Goal: Information Seeking & Learning: Learn about a topic

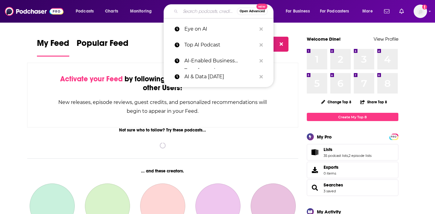
click at [187, 11] on input "Search podcasts, credits, & more..." at bounding box center [208, 11] width 56 height 10
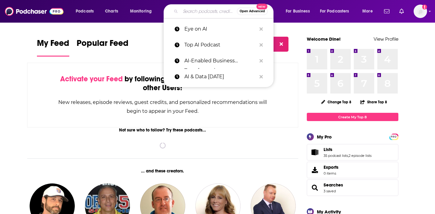
paste input "Risky Bulletin"
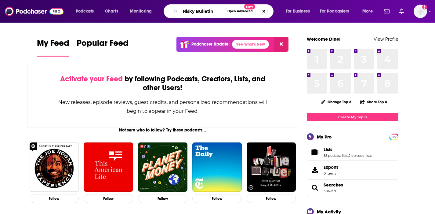
type input "Risky Bulletin"
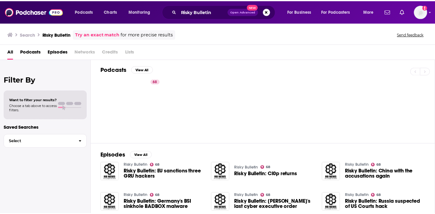
scroll to position [2, 0]
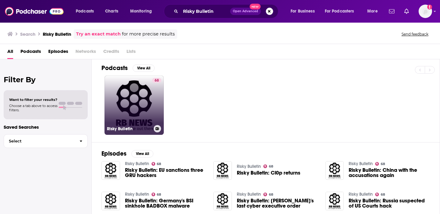
click at [145, 97] on link "68 Risky Bulletin" at bounding box center [133, 104] width 59 height 59
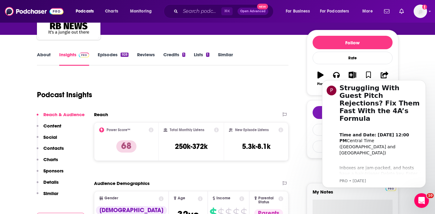
scroll to position [65, 0]
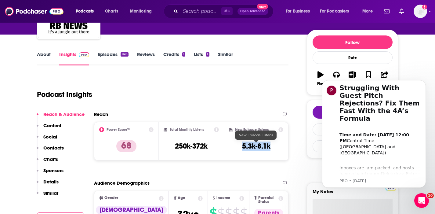
drag, startPoint x: 274, startPoint y: 145, endPoint x: 242, endPoint y: 149, distance: 31.4
click at [242, 149] on div "New Episode Listens 5.3k-8.1k" at bounding box center [256, 141] width 55 height 28
copy h3 "5.3k-8.1k"
click at [53, 146] on p "Contacts" at bounding box center [53, 148] width 20 height 6
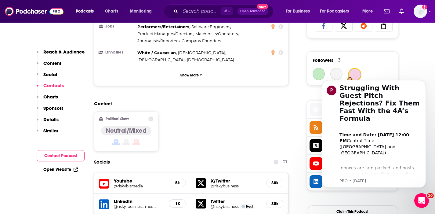
scroll to position [524, 0]
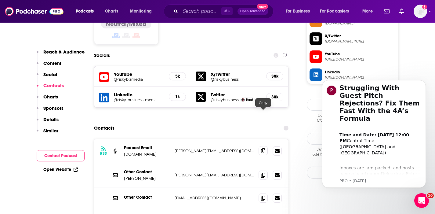
click at [263, 148] on icon at bounding box center [263, 150] width 4 height 5
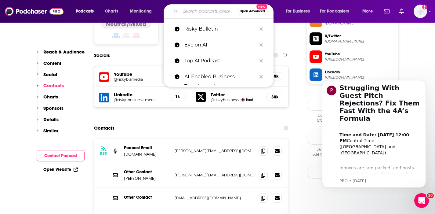
click at [184, 14] on input "Search podcasts, credits, & more..." at bounding box center [208, 11] width 56 height 10
paste input "Unsecurity: Information Security Podcast"
type input "Unsecurity: Information Security Podcast"
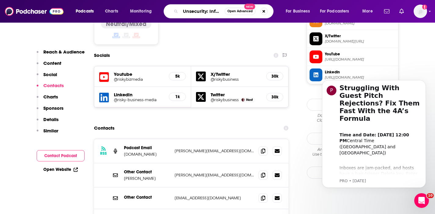
scroll to position [0, 53]
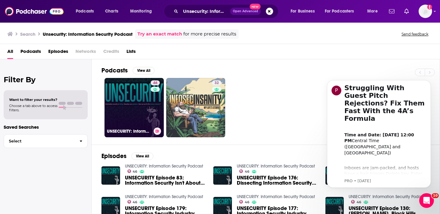
click at [128, 94] on link "46 UNSECURITY: Information Security Podcast" at bounding box center [133, 107] width 59 height 59
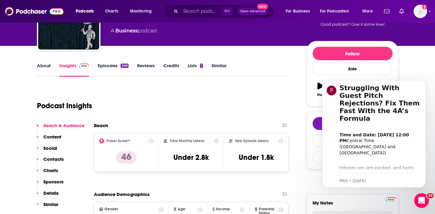
scroll to position [65, 0]
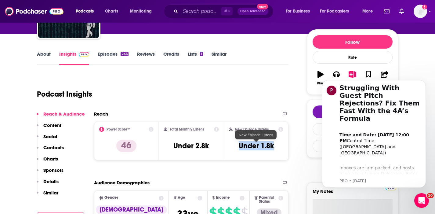
drag, startPoint x: 276, startPoint y: 145, endPoint x: 240, endPoint y: 147, distance: 36.1
click at [240, 147] on div "New Episode Listens Under 1.8k" at bounding box center [256, 141] width 55 height 28
copy h3 "Under 1.8k"
click at [53, 148] on p "Contacts" at bounding box center [53, 147] width 20 height 6
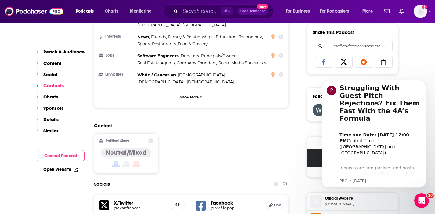
scroll to position [497, 0]
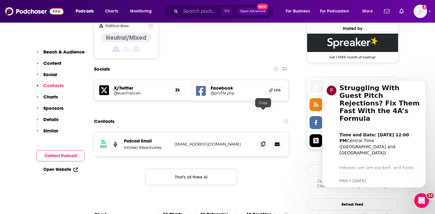
click at [263, 141] on icon at bounding box center [263, 143] width 4 height 5
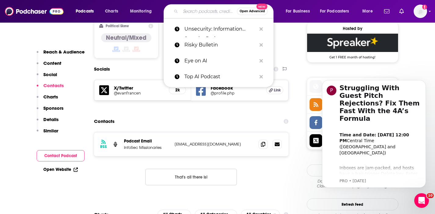
click at [184, 13] on input "Search podcasts, credits, & more..." at bounding box center [208, 11] width 56 height 10
paste input "Cyber Crime Junkies"
type input "Cyber Crime Junkies"
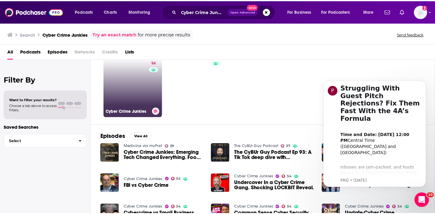
scroll to position [20, 0]
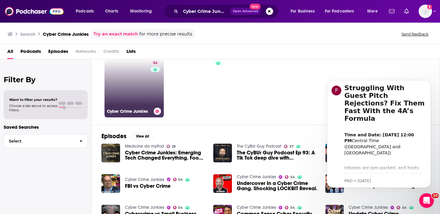
click at [127, 91] on link "54 Cyber Crime Junkies" at bounding box center [133, 87] width 59 height 59
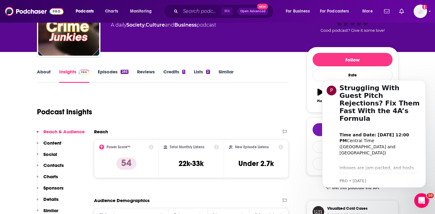
scroll to position [48, 0]
drag, startPoint x: 275, startPoint y: 164, endPoint x: 239, endPoint y: 163, distance: 36.3
click at [239, 163] on div "New Episode Listens Under 2.7k" at bounding box center [256, 158] width 55 height 28
copy h3 "Under 2.7k"
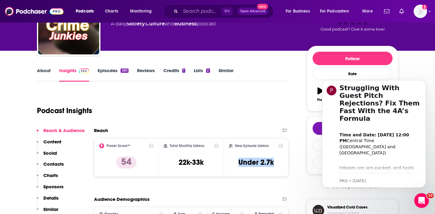
scroll to position [50, 0]
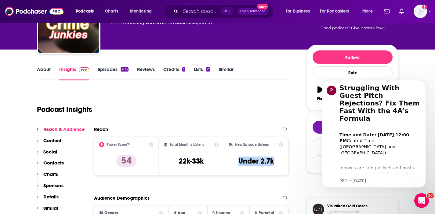
click at [59, 161] on p "Contacts" at bounding box center [53, 163] width 20 height 6
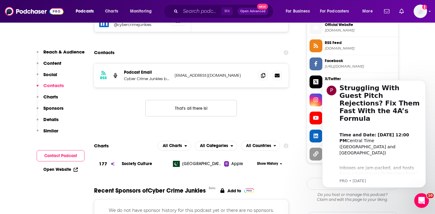
scroll to position [606, 0]
click at [264, 72] on icon at bounding box center [263, 74] width 4 height 5
click at [184, 11] on input "Search podcasts, credits, & more..." at bounding box center [200, 11] width 41 height 10
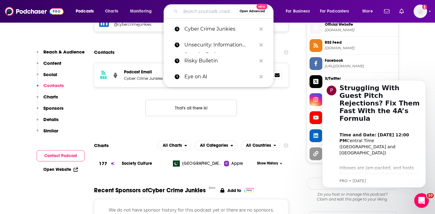
paste input "The 443 – Security Simplified"
type input "The 443 – Security Simplified"
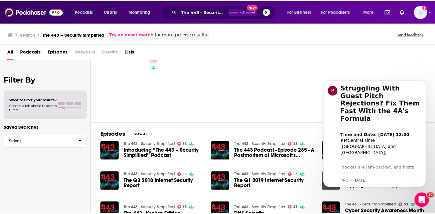
scroll to position [7, 0]
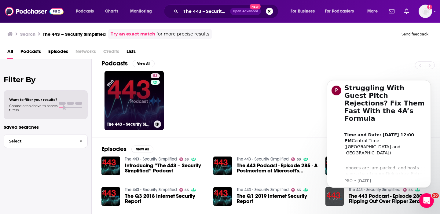
click at [133, 108] on link "53 The 443 - Security Simplified" at bounding box center [133, 100] width 59 height 59
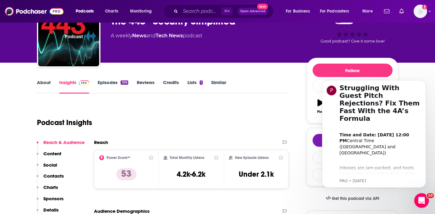
scroll to position [38, 0]
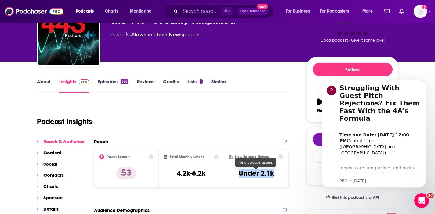
drag, startPoint x: 281, startPoint y: 171, endPoint x: 239, endPoint y: 176, distance: 41.6
click at [239, 176] on div "New Episode Listens Under 2.1k" at bounding box center [256, 168] width 55 height 28
copy h3 "Under 2.1k"
click at [57, 174] on p "Contacts" at bounding box center [53, 175] width 20 height 6
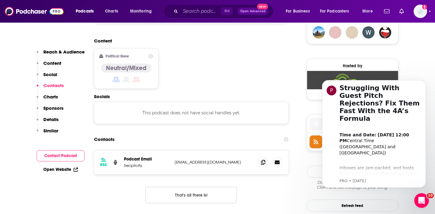
scroll to position [484, 0]
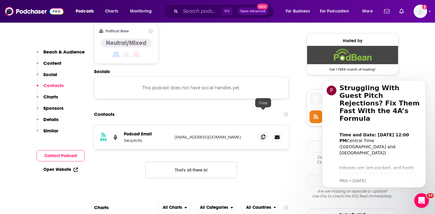
click at [262, 134] on icon at bounding box center [263, 136] width 4 height 5
click at [192, 10] on input "Search podcasts, credits, & more..." at bounding box center [200, 11] width 41 height 10
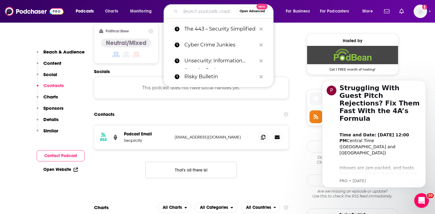
paste input "Cyber Security (SE LABS)"
type input "Cyber Security (SE LABS)"
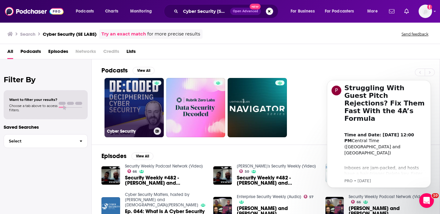
click at [125, 100] on link "Cyber Security" at bounding box center [133, 107] width 59 height 59
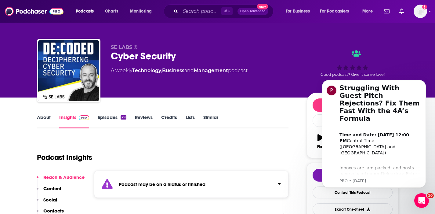
scroll to position [2, 0]
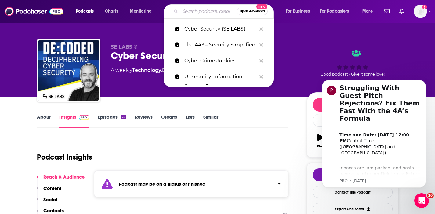
click at [189, 10] on input "Search podcasts, credits, & more..." at bounding box center [208, 11] width 56 height 10
paste input "Cyber Security & Cloud Podcast"
type input "Cyber Security & Cloud Podcast"
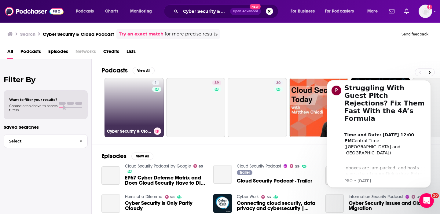
click at [129, 100] on link "1 Cyber Security & Cloud Podcast" at bounding box center [133, 107] width 59 height 59
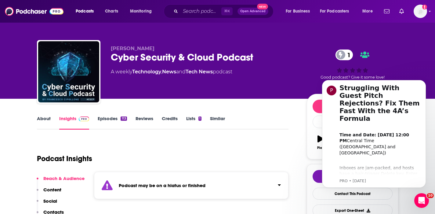
scroll to position [1, 0]
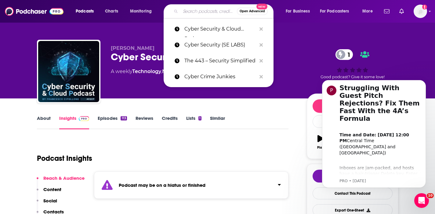
click at [186, 13] on input "Search podcasts, credits, & more..." at bounding box center [208, 11] width 56 height 10
paste input "Reimagining Cyber – Real World Perspectives on Cybersecurity"
type input "Reimagining Cyber – Real World Perspectives on Cybersecurity"
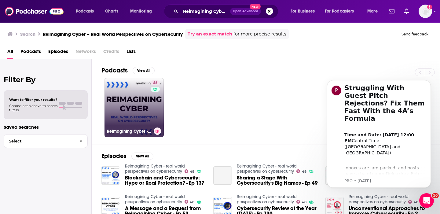
click at [142, 98] on link "48 Reimagining Cyber - real world perspectives on cybersecurity" at bounding box center [133, 107] width 59 height 59
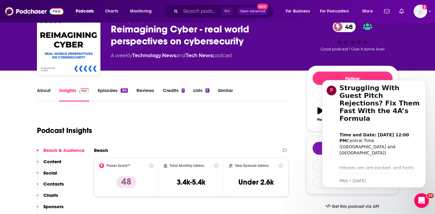
scroll to position [30, 0]
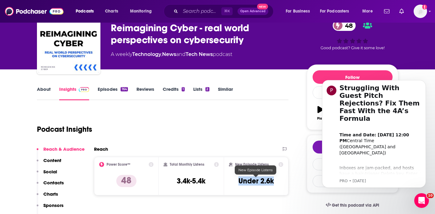
drag, startPoint x: 277, startPoint y: 179, endPoint x: 240, endPoint y: 182, distance: 38.0
click at [240, 182] on div "New Episode Listens Under 2.6k" at bounding box center [256, 176] width 55 height 28
copy h3 "Under 2.6k"
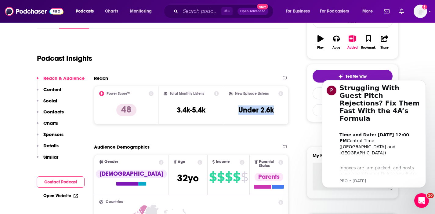
scroll to position [102, 0]
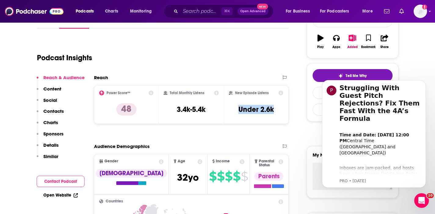
click at [56, 111] on p "Contacts" at bounding box center [53, 111] width 20 height 6
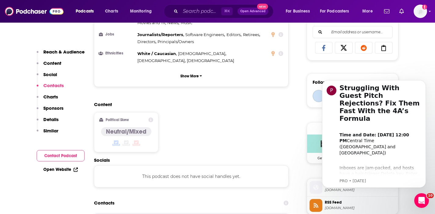
scroll to position [484, 0]
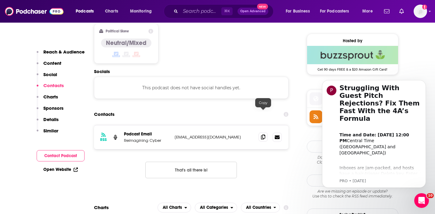
click at [263, 134] on icon at bounding box center [263, 136] width 4 height 5
click at [191, 13] on input "Search podcasts, credits, & more..." at bounding box center [200, 11] width 41 height 10
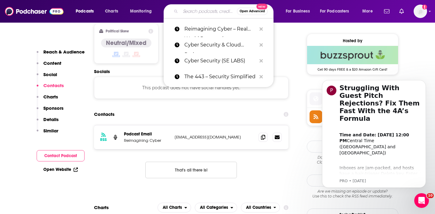
paste input "The Cyber Business Podcast"
type input "The Cyber Business Podcast"
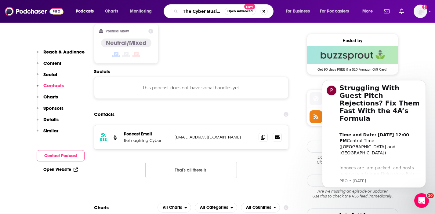
scroll to position [0, 24]
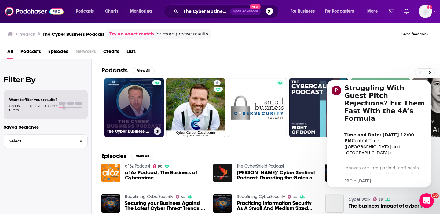
click at [128, 100] on link "The Cyber Business Podcast" at bounding box center [133, 107] width 59 height 59
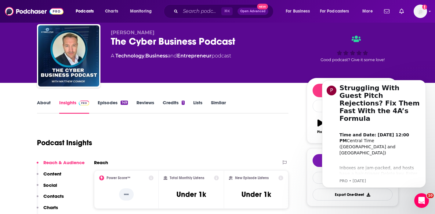
scroll to position [16, 0]
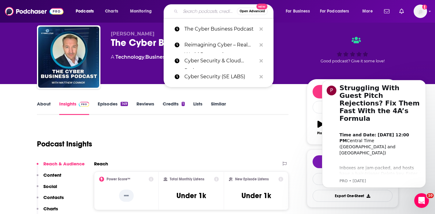
click at [205, 9] on input "Search podcasts, credits, & more..." at bounding box center [208, 11] width 56 height 10
paste input "Business of Cyber"
type input "Business of Cyber"
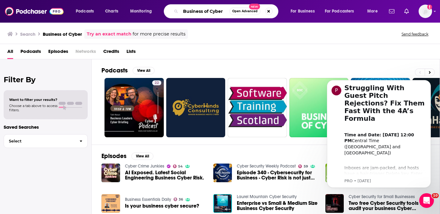
click at [186, 10] on input "Business of Cyber" at bounding box center [204, 11] width 49 height 10
paste input "The Tripwire Cybersecurity Podcast"
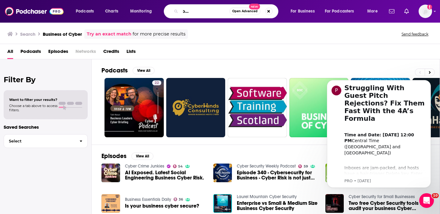
type input "The Tripwire Cybersecurity Podcast"
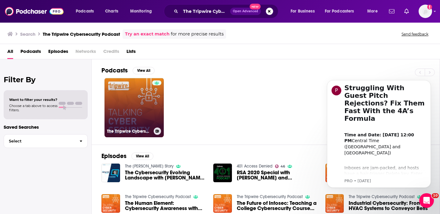
click at [118, 102] on link "The Tripwire Cybersecurity Podcast" at bounding box center [133, 107] width 59 height 59
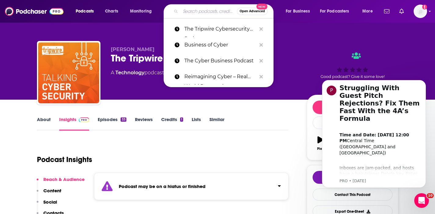
click at [183, 10] on input "Search podcasts, credits, & more..." at bounding box center [208, 11] width 56 height 10
paste input "Secure AF – A Cybersecurity Podcast"
type input "Secure AF – A Cybersecurity Podcast"
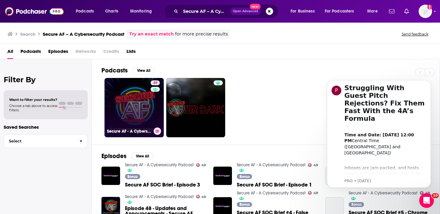
click at [143, 104] on link "49 Secure AF - A Cybersecurity Podcast" at bounding box center [133, 107] width 59 height 59
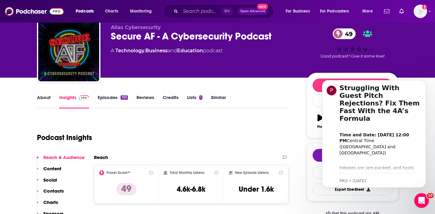
scroll to position [23, 0]
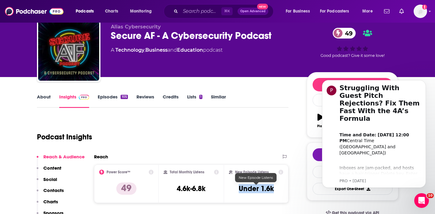
drag, startPoint x: 275, startPoint y: 187, endPoint x: 238, endPoint y: 191, distance: 36.9
click at [238, 191] on div "New Episode Listens Under 1.6k" at bounding box center [256, 183] width 55 height 28
copy h3 "Under 1.6k"
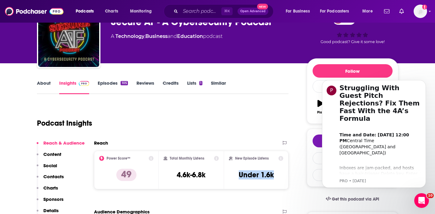
scroll to position [58, 0]
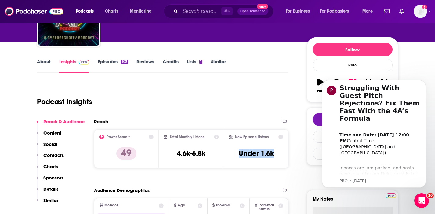
click at [47, 154] on p "Contacts" at bounding box center [53, 155] width 20 height 6
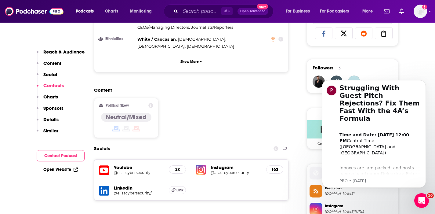
scroll to position [517, 0]
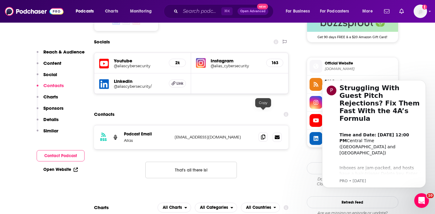
click at [262, 134] on icon at bounding box center [263, 136] width 4 height 5
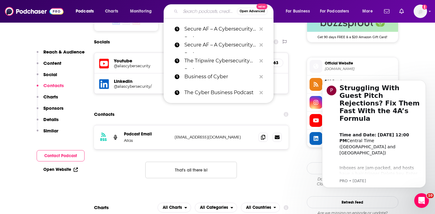
click at [191, 13] on input "Search podcasts, credits, & more..." at bounding box center [208, 11] width 56 height 10
paste input "Cyber Security Headlines"
type input "Cyber Security Headlines"
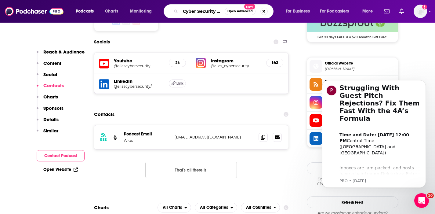
scroll to position [0, 17]
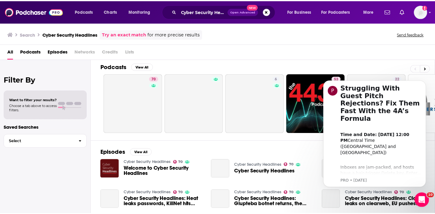
scroll to position [5, 0]
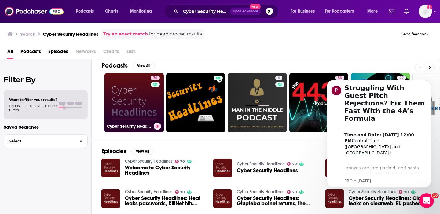
click at [147, 104] on link "70 Cyber Security Headlines" at bounding box center [133, 102] width 59 height 59
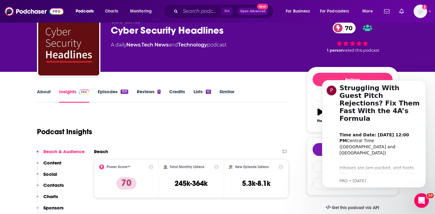
scroll to position [28, 0]
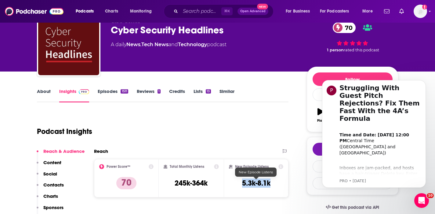
drag, startPoint x: 272, startPoint y: 182, endPoint x: 239, endPoint y: 182, distance: 33.0
click at [239, 182] on div "New Episode Listens 5.3k-8.1k" at bounding box center [256, 178] width 55 height 28
copy h3 "5.3k-8.1k"
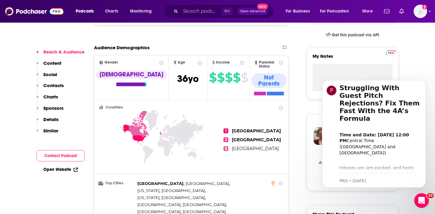
scroll to position [245, 0]
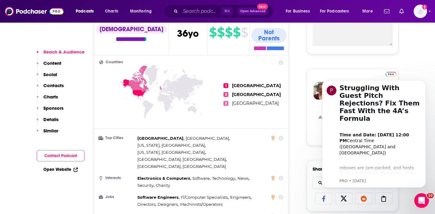
click at [52, 85] on p "Contacts" at bounding box center [53, 85] width 20 height 6
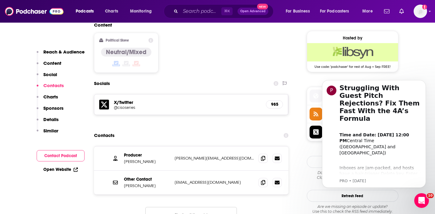
scroll to position [496, 0]
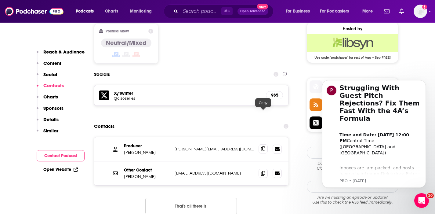
click at [261, 146] on icon at bounding box center [263, 148] width 4 height 5
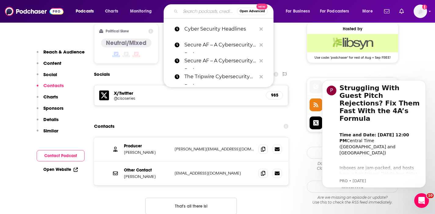
click at [210, 11] on input "Search podcasts, credits, & more..." at bounding box center [208, 11] width 56 height 10
paste input "Criminal Domain"
type input "Criminal Domain"
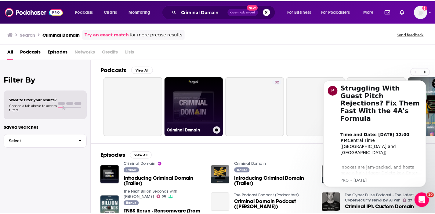
scroll to position [1, 0]
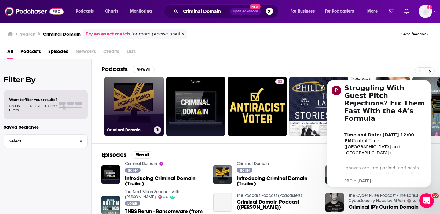
click at [132, 108] on link "Criminal Domain" at bounding box center [133, 106] width 59 height 59
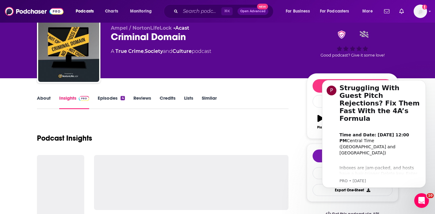
scroll to position [94, 0]
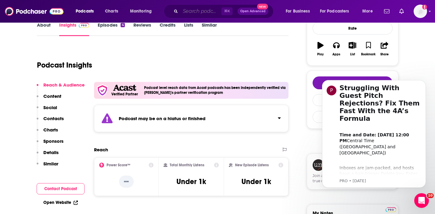
click at [205, 9] on input "Search podcasts, credits, & more..." at bounding box center [200, 11] width 41 height 10
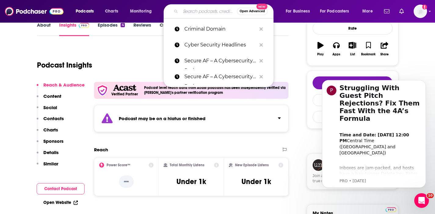
paste input "The Fraud Technology Podcast"
type input "The Fraud Technology Podcast"
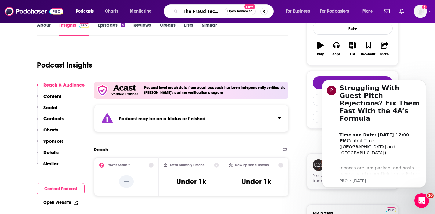
scroll to position [0, 30]
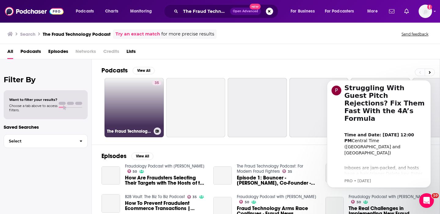
click at [142, 110] on link "35 The Fraud Technology Podcast: For Modern Fraud Fighters" at bounding box center [133, 107] width 59 height 59
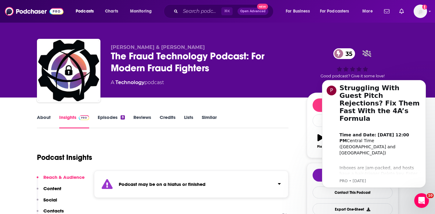
scroll to position [2, 0]
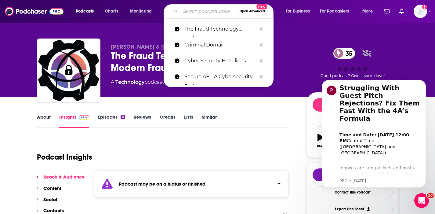
click at [185, 10] on input "Search podcasts, credits, & more..." at bounding box center [208, 11] width 56 height 10
paste input "Behind the Scams"
type input "Behind the Scams"
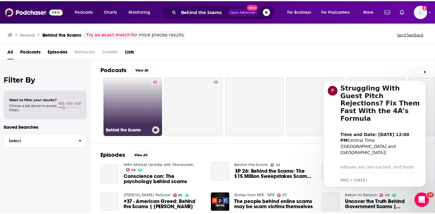
scroll to position [1, 0]
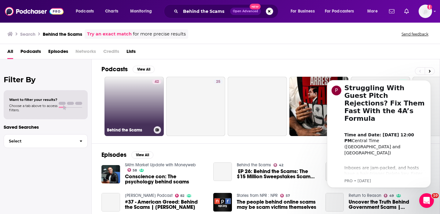
click at [140, 106] on link "42 Behind the Scams" at bounding box center [133, 106] width 59 height 59
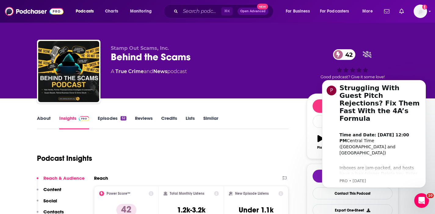
scroll to position [83, 0]
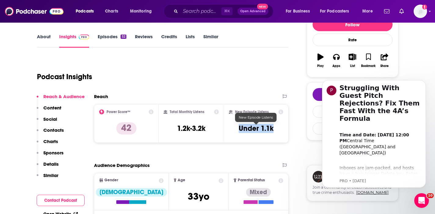
drag, startPoint x: 275, startPoint y: 129, endPoint x: 239, endPoint y: 132, distance: 36.8
click at [239, 132] on div "New Episode Listens Under 1.1k" at bounding box center [256, 123] width 55 height 28
copy h3 "Under 1.1k"
click at [56, 129] on p "Contacts" at bounding box center [53, 130] width 20 height 6
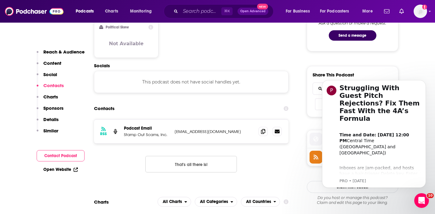
scroll to position [408, 0]
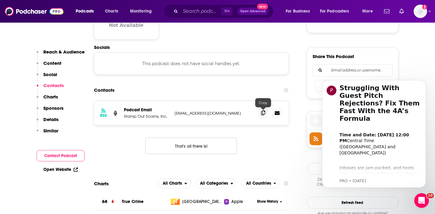
click at [263, 112] on icon at bounding box center [263, 112] width 4 height 5
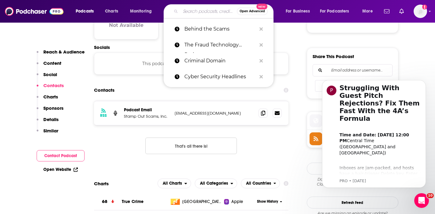
click at [204, 12] on input "Search podcasts, credits, & more..." at bounding box center [208, 11] width 56 height 10
paste input "The Perfect Scam"
type input "The Perfect Scam"
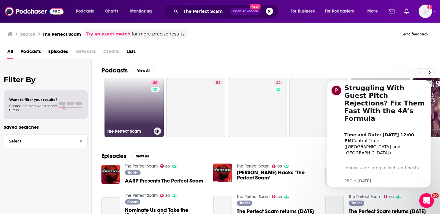
click at [147, 109] on link "80 The Perfect Scam" at bounding box center [133, 107] width 59 height 59
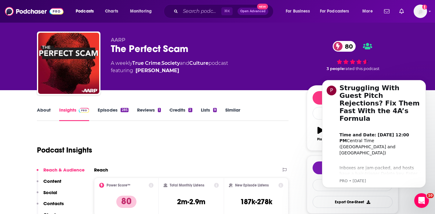
scroll to position [28, 0]
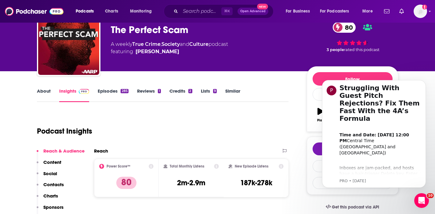
scroll to position [50, 0]
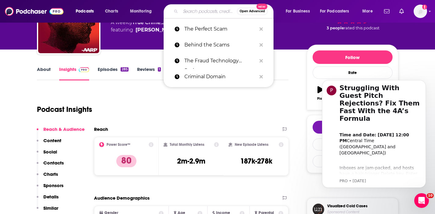
click at [184, 10] on input "Search podcasts, credits, & more..." at bounding box center [208, 11] width 56 height 10
paste input "Best Case Worst Case"
type input "Best Case Worst Case"
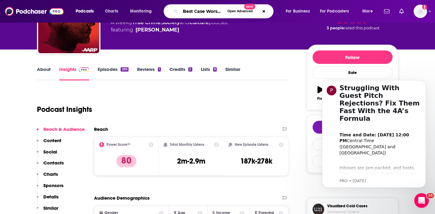
scroll to position [0, 10]
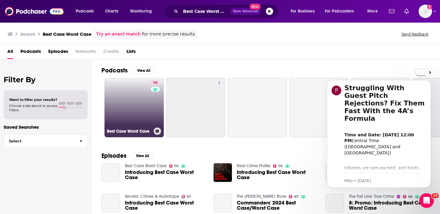
click at [140, 107] on link "70 Best Case Worst Case" at bounding box center [133, 107] width 59 height 59
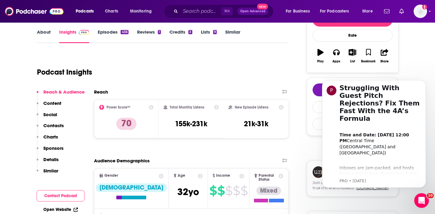
scroll to position [16, 0]
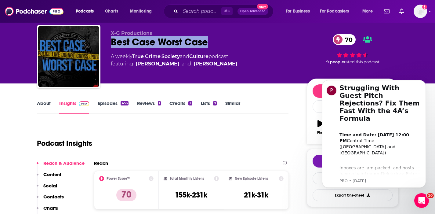
drag, startPoint x: 217, startPoint y: 42, endPoint x: 108, endPoint y: 45, distance: 108.7
click at [108, 45] on div "X-G Productions Best Case Worst Case 70 A weekly True Crime , Society and Cultu…" at bounding box center [217, 58] width 361 height 66
copy h2 "Best Case Worst Case"
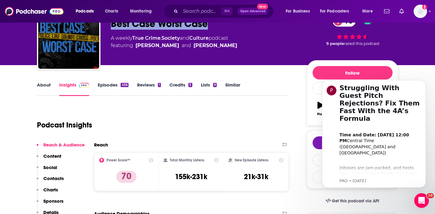
scroll to position [36, 0]
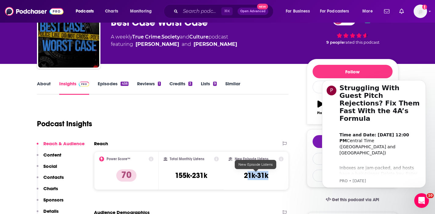
drag, startPoint x: 270, startPoint y: 174, endPoint x: 246, endPoint y: 177, distance: 24.4
click at [246, 177] on div "New Episode Listens 21k-31k" at bounding box center [256, 170] width 55 height 28
copy h3 "1k-31k"
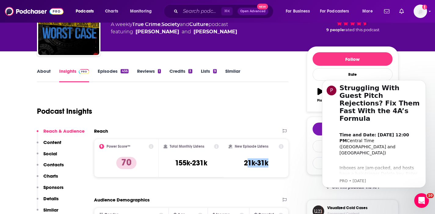
scroll to position [60, 0]
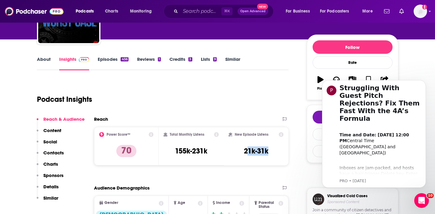
click at [55, 154] on p "Contacts" at bounding box center [53, 153] width 20 height 6
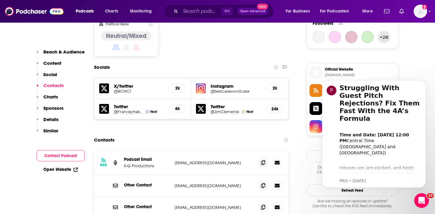
scroll to position [525, 0]
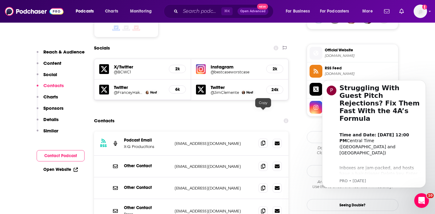
click at [262, 140] on icon at bounding box center [263, 142] width 4 height 5
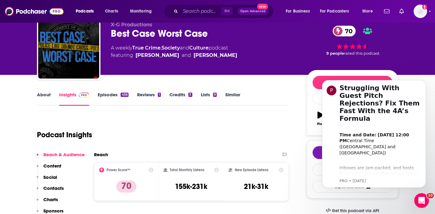
scroll to position [40, 0]
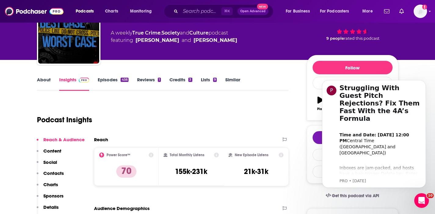
click at [41, 80] on link "About" at bounding box center [44, 84] width 14 height 14
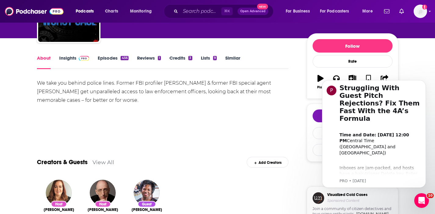
scroll to position [62, 0]
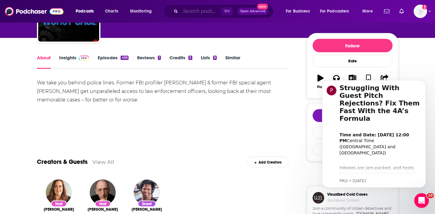
click at [186, 9] on input "Search podcasts, credits, & more..." at bounding box center [200, 11] width 41 height 10
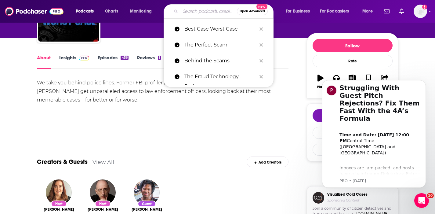
paste input "Phish Tales: Hooked and Exposed – The Latest Digital Scams Revealed"
type input "Phish Tales: Hooked and Exposed – The Latest Digital Scams Revealed"
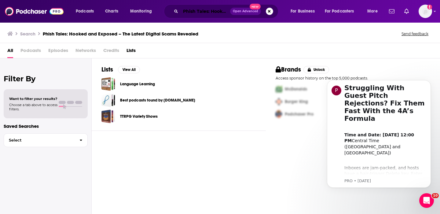
click at [207, 13] on input "Phish Tales: Hooked and Exposed – The Latest Digital Scams Revealed" at bounding box center [204, 11] width 49 height 10
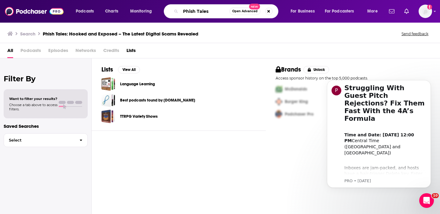
type input "Phish Tales"
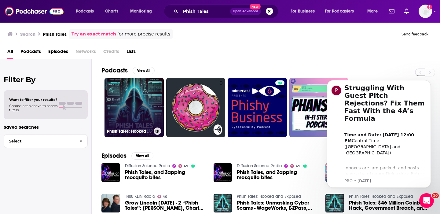
click at [126, 117] on link "Phish Tales: Hooked and Exposed" at bounding box center [133, 107] width 59 height 59
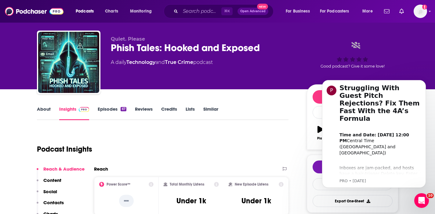
scroll to position [11, 0]
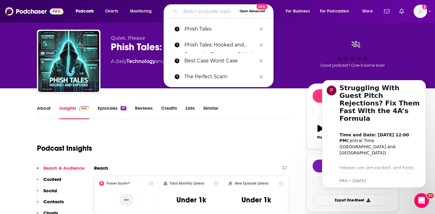
click at [197, 12] on input "Search podcasts, credits, & more..." at bounding box center [208, 11] width 56 height 10
paste input "Cybersecurity Unmasked"
type input "Cybersecurity Unmasked"
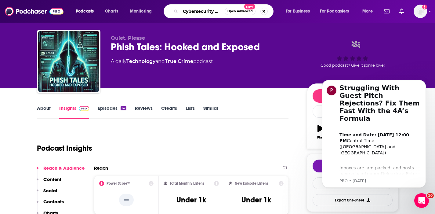
scroll to position [0, 17]
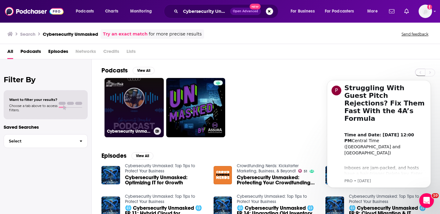
click at [135, 95] on link "Cybersecurity Unmasked: Top Tips to Protect Your Business" at bounding box center [133, 107] width 59 height 59
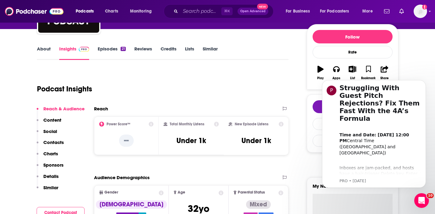
scroll to position [70, 0]
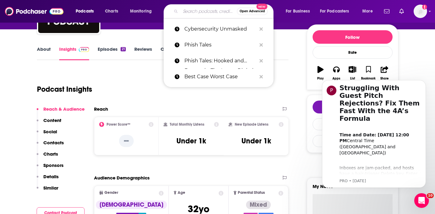
click at [201, 12] on input "Search podcasts, credits, & more..." at bounding box center [208, 11] width 56 height 10
paste input "Legitimate Cybersecurity Podcasts"
type input "Legitimate Cybersecurity Podcasts"
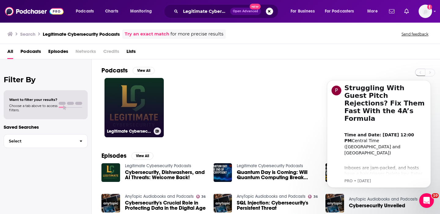
click at [139, 87] on link "Legitimate Cybersecurity Podcasts" at bounding box center [133, 107] width 59 height 59
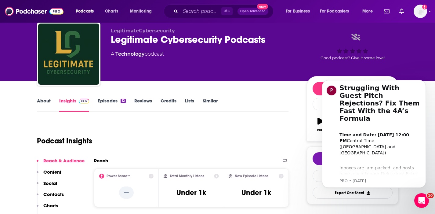
scroll to position [19, 0]
click at [186, 10] on input "Search podcasts, credits, & more..." at bounding box center [200, 11] width 41 height 10
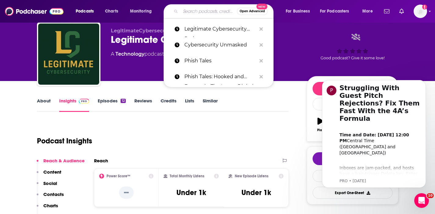
paste input "Hacking Humans"
type input "Hacking Humans"
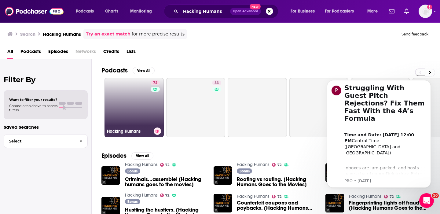
click at [137, 107] on link "72 Hacking Humans" at bounding box center [133, 107] width 59 height 59
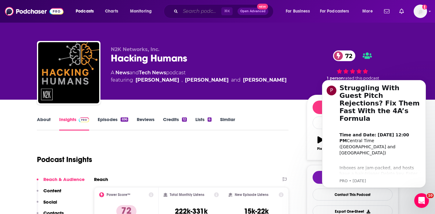
click at [192, 14] on input "Search podcasts, credits, & more..." at bounding box center [200, 11] width 41 height 10
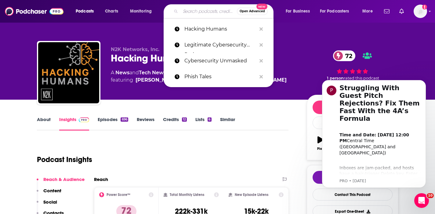
paste input "Scams & Cons"
type input "Scams & Cons"
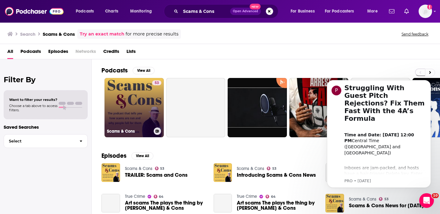
click at [145, 96] on link "53 Scams & Cons" at bounding box center [133, 107] width 59 height 59
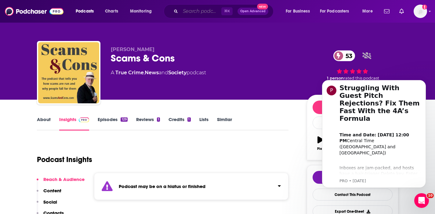
click at [187, 12] on input "Search podcasts, credits, & more..." at bounding box center [200, 11] width 41 height 10
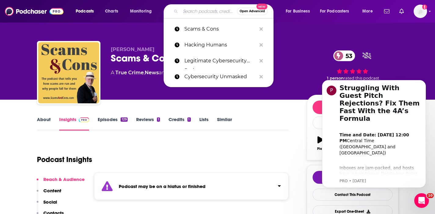
paste input "BK Cyber Bytes"
type input "BK Cyber Bytes"
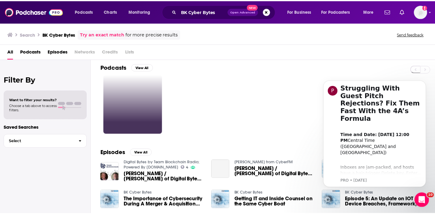
scroll to position [4, 0]
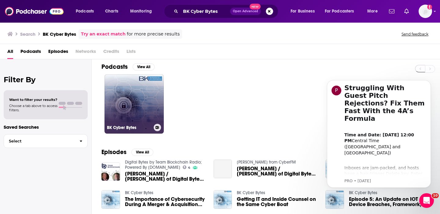
click at [130, 96] on link "BK Cyber Bytes" at bounding box center [133, 103] width 59 height 59
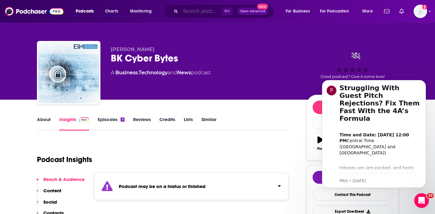
click at [183, 11] on input "Search podcasts, credits, & more..." at bounding box center [200, 11] width 41 height 10
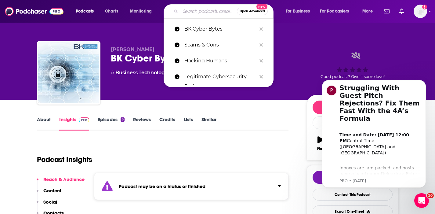
paste input "Cybersecurity Tech Brief By HackerNoon"
type input "Cybersecurity Tech Brief By HackerNoon"
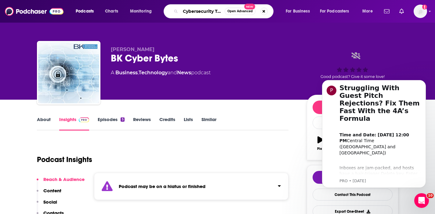
scroll to position [0, 52]
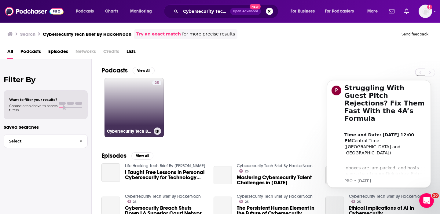
click at [143, 100] on link "25 Cybersecurity Tech Brief By HackerNoon" at bounding box center [133, 107] width 59 height 59
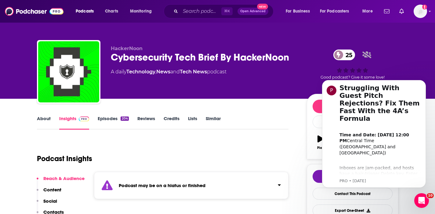
scroll to position [1, 0]
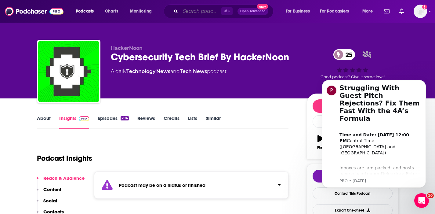
click at [189, 10] on input "Search podcasts, credits, & more..." at bounding box center [200, 11] width 41 height 10
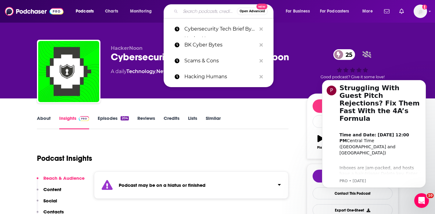
paste input "Cybersecurity with Craig Petronella"
type input "Cybersecurity with Craig Petronella"
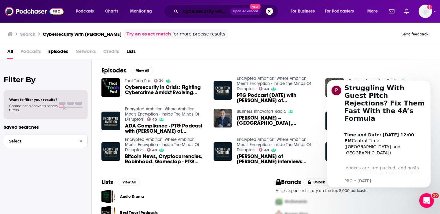
click at [207, 12] on input "Cybersecurity with Craig Petronella" at bounding box center [204, 11] width 49 height 10
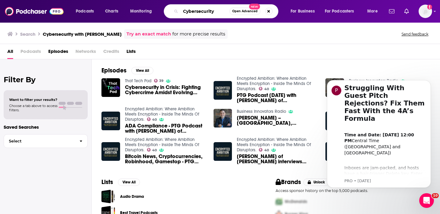
type input "Cybersecurit"
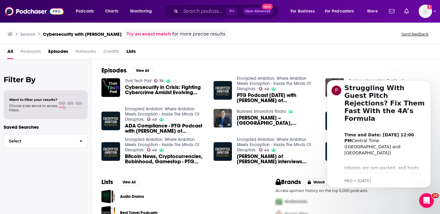
click at [310, 30] on div "Search Cybersecurity with Craig Petronella Try an exact match for more precise …" at bounding box center [218, 33] width 422 height 9
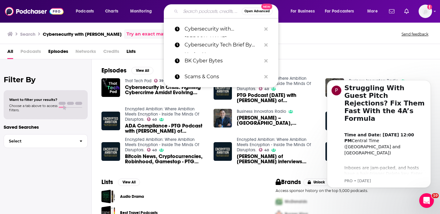
click at [199, 13] on input "Search podcasts, credits, & more..." at bounding box center [210, 11] width 61 height 10
paste input "Scam Goddess"
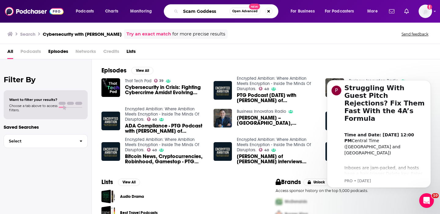
type input "Scam Goddess"
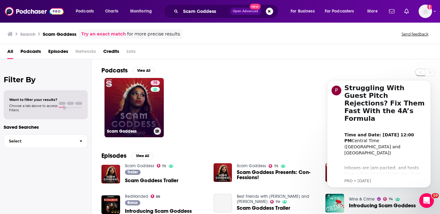
click at [142, 106] on link "75 Scam Goddess" at bounding box center [133, 107] width 59 height 59
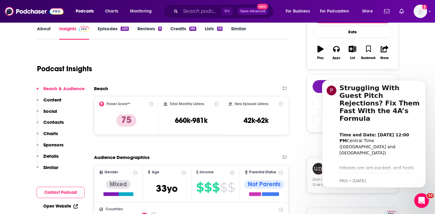
scroll to position [91, 0]
click at [195, 8] on input "Search podcasts, credits, & more..." at bounding box center [200, 11] width 41 height 10
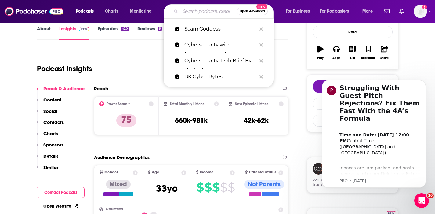
paste input "Hacker Public Radio"
type input "Hacker Public Radio"
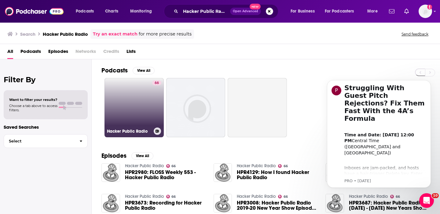
click at [134, 95] on link "66 Hacker Public Radio" at bounding box center [133, 107] width 59 height 59
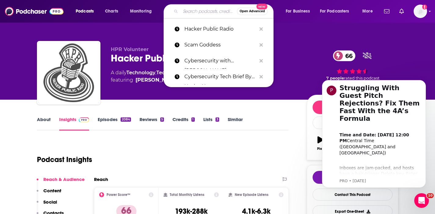
click at [199, 12] on input "Search podcasts, credits, & more..." at bounding box center [208, 11] width 56 height 10
paste input "Swindled"
type input "Swindled"
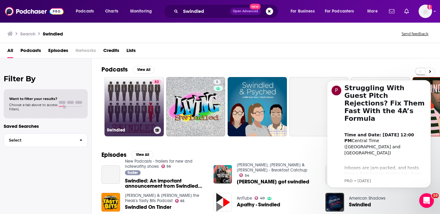
click at [144, 92] on link "82 Swindled" at bounding box center [133, 106] width 59 height 59
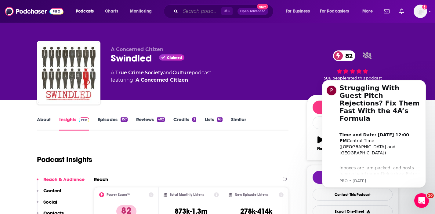
click at [186, 10] on input "Search podcasts, credits, & more..." at bounding box center [200, 11] width 41 height 10
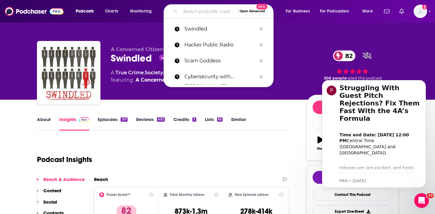
paste input "Darknet Diaries"
type input "Darknet Diaries"
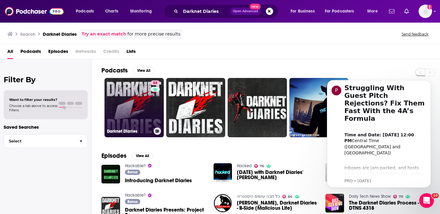
click at [143, 96] on link "88 Darknet Diaries" at bounding box center [133, 107] width 59 height 59
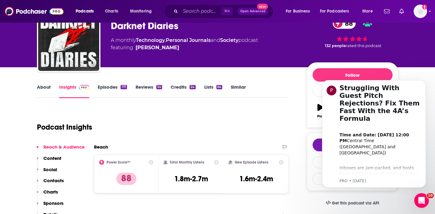
scroll to position [33, 0]
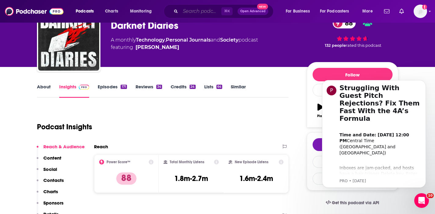
click at [201, 8] on input "Search podcasts, credits, & more..." at bounding box center [200, 11] width 41 height 10
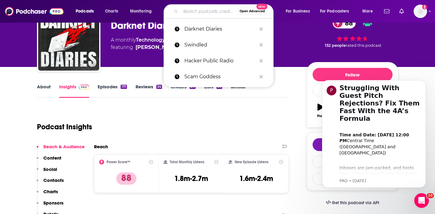
paste input "Motherhacker"
type input "Motherhacker"
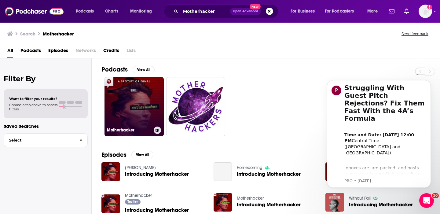
click at [130, 107] on link "Motherhacker" at bounding box center [133, 106] width 59 height 59
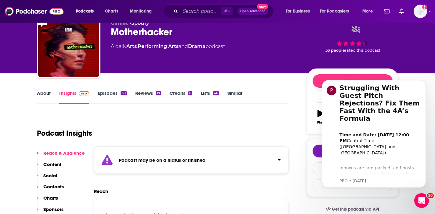
scroll to position [27, 0]
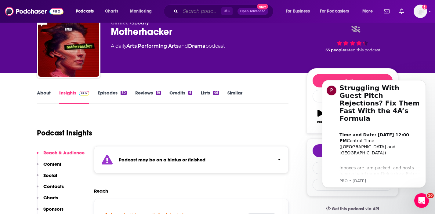
click at [199, 12] on input "Search podcasts, credits, & more..." at bounding box center [200, 11] width 41 height 10
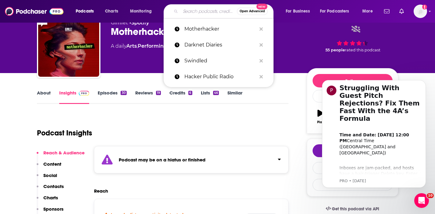
paste input "Criminal Domain"
type input "Criminal Domain"
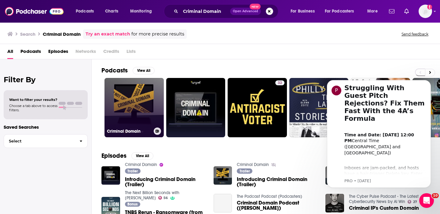
click at [140, 102] on link "Criminal Domain" at bounding box center [133, 107] width 59 height 59
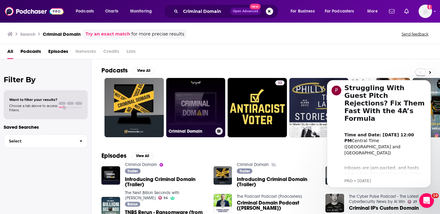
click at [186, 101] on link "Criminal Domain" at bounding box center [195, 107] width 59 height 59
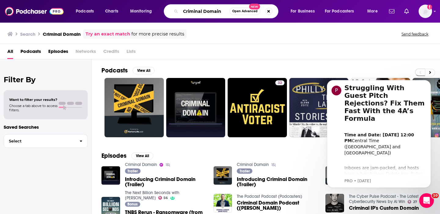
click at [187, 13] on input "Criminal Domain" at bounding box center [204, 11] width 49 height 10
paste input "The Fraud Technology Podcast"
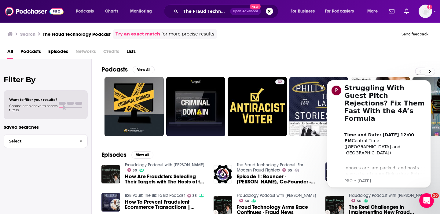
scroll to position [1, 0]
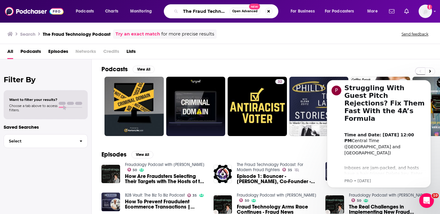
click at [201, 15] on input "The Fraud Technology Podcast" at bounding box center [204, 11] width 49 height 10
click at [203, 11] on input "The Fraud Technology Podcast" at bounding box center [204, 11] width 49 height 10
click at [211, 11] on input "The Fraud Technology Podcast" at bounding box center [204, 11] width 49 height 10
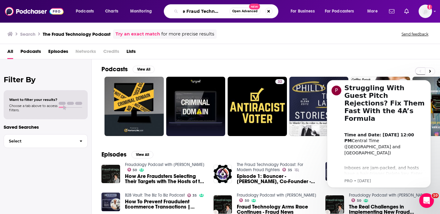
type input "The Fraud Technology"
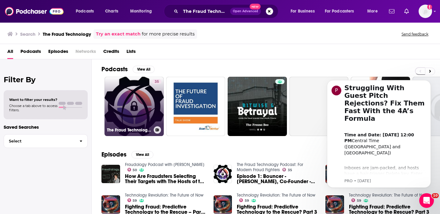
click at [150, 92] on link "35 The Fraud Technology Podcast: For Modern Fraud Fighters" at bounding box center [133, 106] width 59 height 59
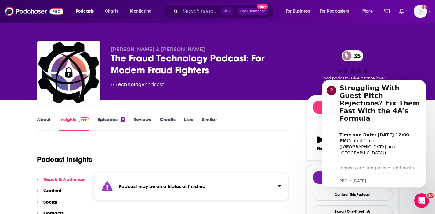
scroll to position [1, 0]
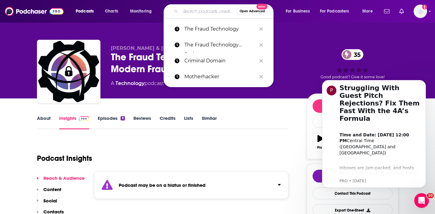
click at [189, 13] on input "Search podcasts, credits, & more..." at bounding box center [208, 11] width 56 height 10
paste input "Cyber Security & Cloud Podcast"
type input "Cyber Security & Cloud Podcast"
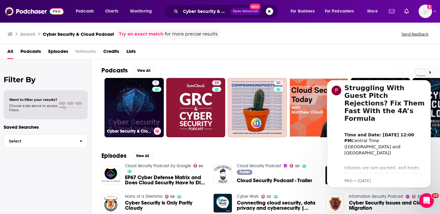
click at [129, 103] on link "1 Cyber Security & Cloud Podcast" at bounding box center [133, 107] width 59 height 59
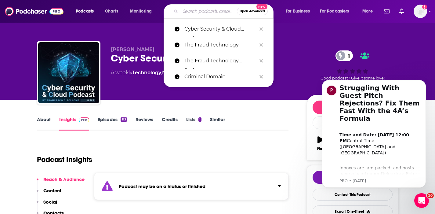
click at [195, 12] on input "Search podcasts, credits, & more..." at bounding box center [208, 11] width 56 height 10
paste input "Cyber (Motherboard)"
type input "Cyber (Motherboard)"
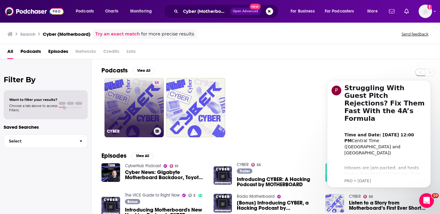
click at [127, 95] on link "55 CYBER" at bounding box center [133, 107] width 59 height 59
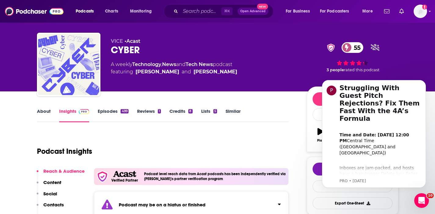
scroll to position [20, 0]
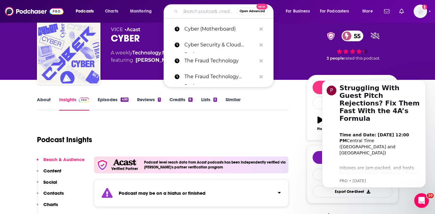
click at [201, 13] on input "Search podcasts, credits, & more..." at bounding box center [208, 11] width 56 height 10
paste input "The Cloud Security Podcast"
type input "The Cloud Security Podcast"
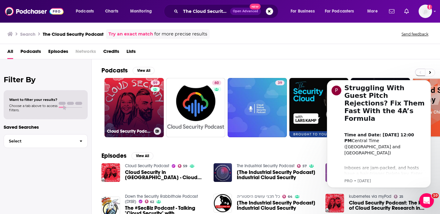
click at [142, 106] on link "59 Cloud Security Podcast" at bounding box center [133, 107] width 59 height 59
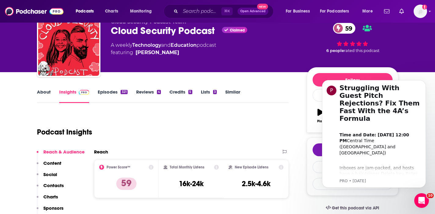
scroll to position [29, 0]
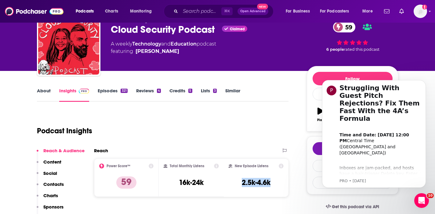
drag, startPoint x: 272, startPoint y: 182, endPoint x: 240, endPoint y: 185, distance: 32.1
click at [240, 185] on div "New Episode Listens 2.5k-4.6k" at bounding box center [256, 177] width 55 height 28
copy h3 "2.5k-4.6k"
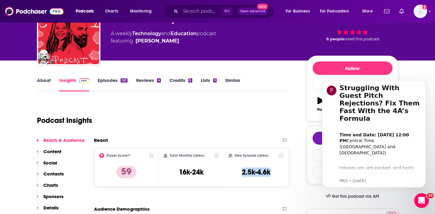
scroll to position [47, 0]
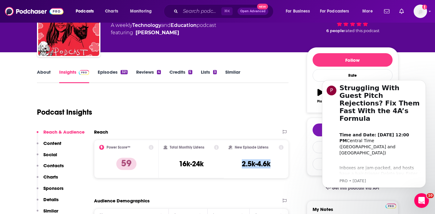
click at [49, 165] on p "Contacts" at bounding box center [53, 165] width 20 height 6
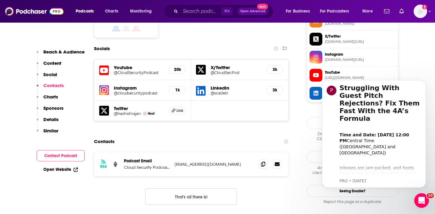
scroll to position [538, 0]
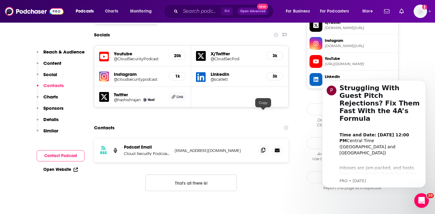
click at [262, 147] on icon at bounding box center [263, 149] width 4 height 5
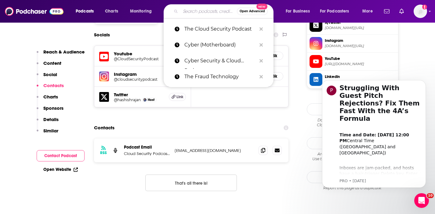
click at [185, 10] on input "Search podcasts, credits, & more..." at bounding box center [208, 11] width 56 height 10
paste input "Security Aura Podcast"
type input "Security Aura Podcast"
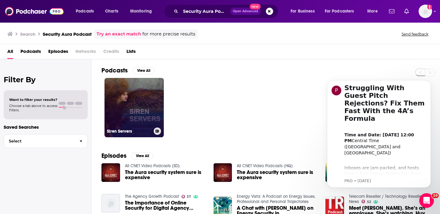
click at [147, 92] on link "Siren Servers" at bounding box center [133, 107] width 59 height 59
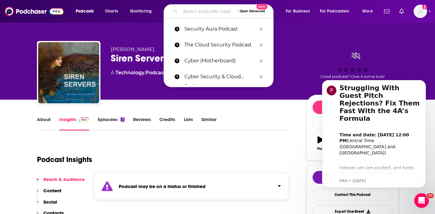
click at [198, 12] on input "Search podcasts, credits, & more..." at bounding box center [208, 11] width 56 height 10
paste input "Security Aura Podcast"
type input "Security Aura Podcast"
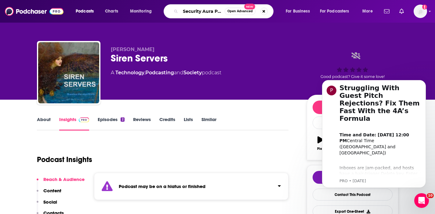
scroll to position [0, 11]
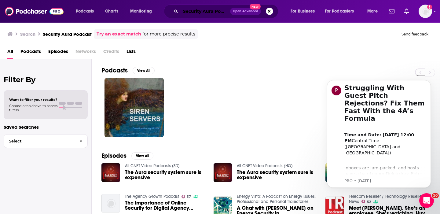
click at [220, 12] on input "Security Aura Podcast" at bounding box center [204, 11] width 49 height 10
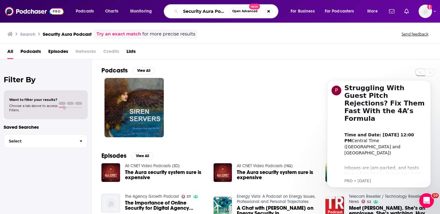
paste input "Bad Voltage"
click at [185, 13] on input "Bad Voltage" at bounding box center [204, 11] width 49 height 10
click at [213, 12] on input "Bad Voltage" at bounding box center [204, 11] width 49 height 10
type input "Bad Voltage"
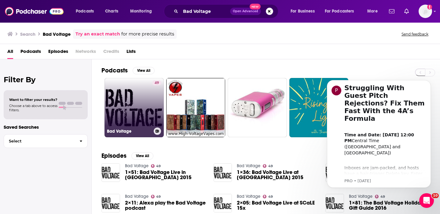
click at [127, 88] on link "49 Bad Voltage" at bounding box center [133, 107] width 59 height 59
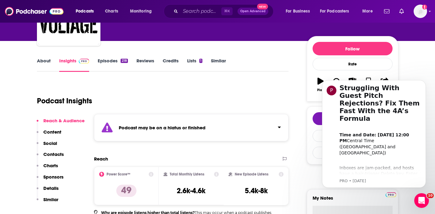
scroll to position [18, 0]
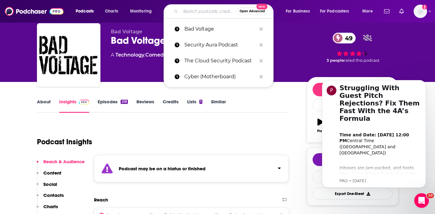
click at [189, 9] on input "Search podcasts, credits, & more..." at bounding box center [208, 11] width 56 height 10
paste input "The Cyber Security Sessions"
type input "The Cyber Security Sessions"
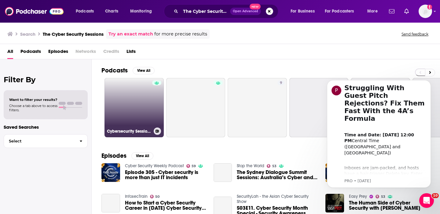
click at [137, 95] on link "Cybersecurity Sessions" at bounding box center [133, 107] width 59 height 59
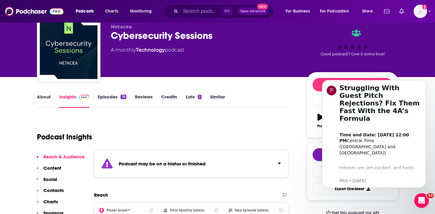
scroll to position [23, 0]
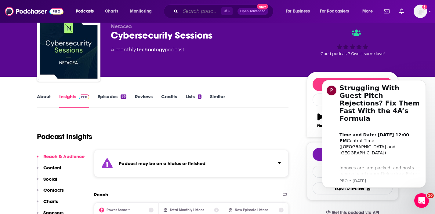
click at [199, 12] on input "Search podcasts, credits, & more..." at bounding box center [200, 11] width 41 height 10
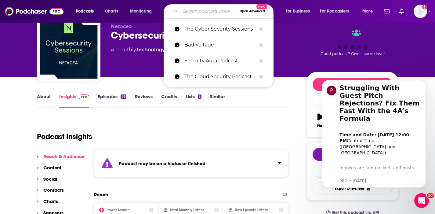
paste input "Paul's Security Weekly"
type input "Paul's Security Weekly"
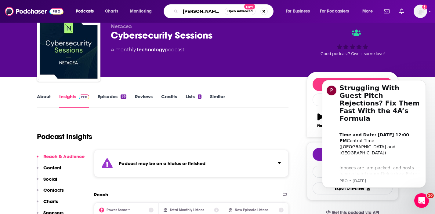
scroll to position [0, 12]
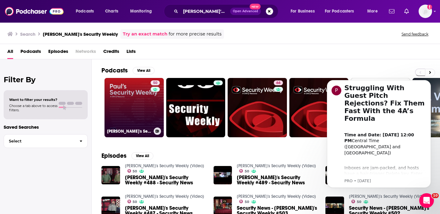
click at [133, 93] on link "50 Paul's Security Weekly (Video)" at bounding box center [133, 107] width 59 height 59
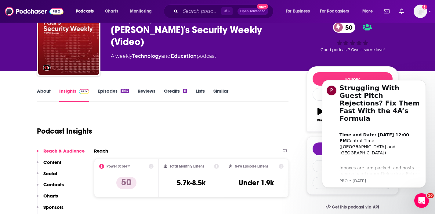
scroll to position [30, 0]
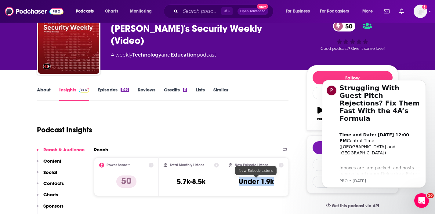
drag, startPoint x: 279, startPoint y: 178, endPoint x: 236, endPoint y: 181, distance: 43.1
click at [236, 181] on div "New Episode Listens Under 1.9k" at bounding box center [256, 176] width 55 height 28
copy h3 "Under 1.9k"
click at [54, 182] on p "Contacts" at bounding box center [53, 183] width 20 height 6
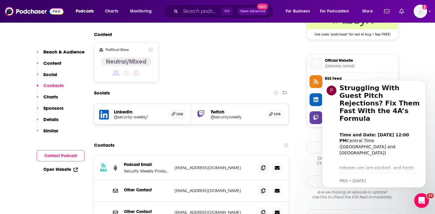
scroll to position [497, 0]
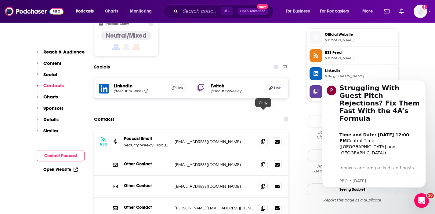
click at [263, 139] on icon at bounding box center [263, 141] width 4 height 5
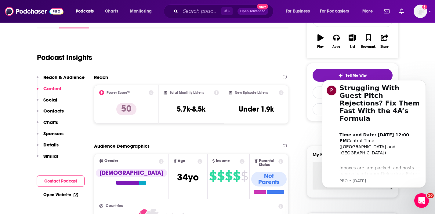
scroll to position [0, 0]
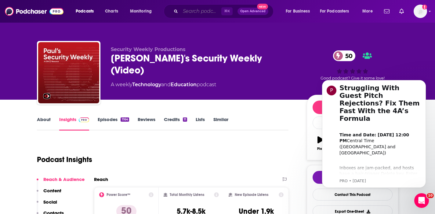
click at [190, 9] on input "Search podcasts, credits, & more..." at bounding box center [200, 11] width 41 height 10
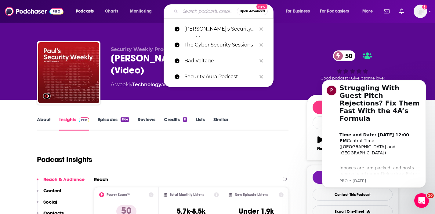
paste input "Cybrary Podcast"
type input "Cybrary Podcast"
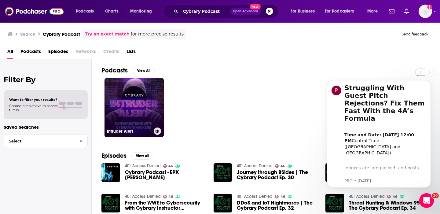
click at [142, 97] on link "Intruder Alert" at bounding box center [133, 107] width 59 height 59
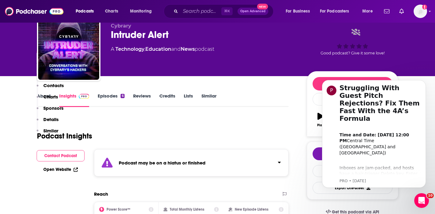
scroll to position [142, 0]
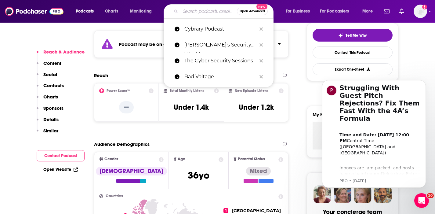
click at [194, 14] on input "Search podcasts, credits, & more..." at bounding box center [208, 11] width 56 height 10
paste input "Unsupervised Learning"
type input "Unsupervised Learning"
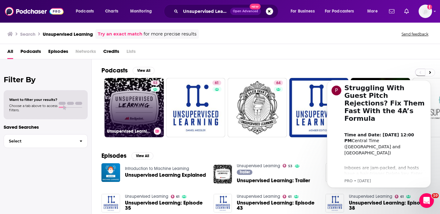
click at [131, 93] on link "53 Unsupervised Learning" at bounding box center [133, 107] width 59 height 59
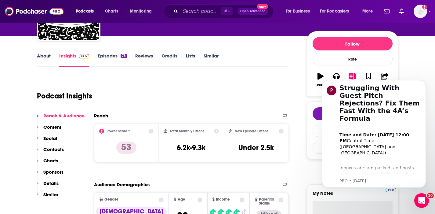
scroll to position [64, 0]
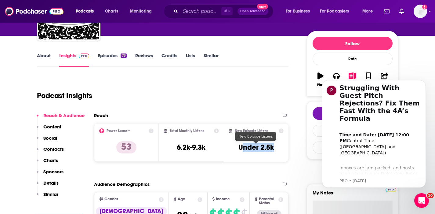
drag, startPoint x: 273, startPoint y: 144, endPoint x: 241, endPoint y: 143, distance: 32.1
click at [241, 143] on h3 "Under 2.5k" at bounding box center [255, 147] width 35 height 9
copy h3 "Under 2.5k"
click at [52, 147] on p "Contacts" at bounding box center [53, 149] width 20 height 6
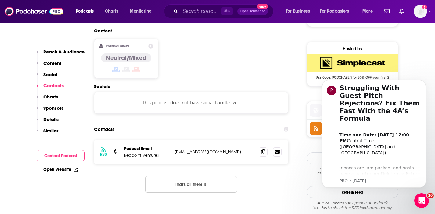
scroll to position [484, 0]
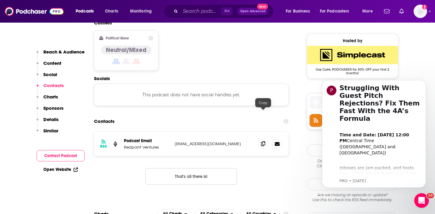
click at [262, 141] on icon at bounding box center [263, 143] width 4 height 5
click at [195, 8] on input "Search podcasts, credits, & more..." at bounding box center [200, 11] width 41 height 10
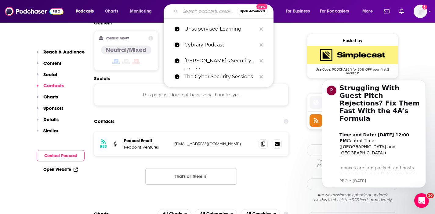
paste input "Critical Infrastructure Information Sharing Podcast"
type input "Critical Infrastructure Information Sharing Podcast"
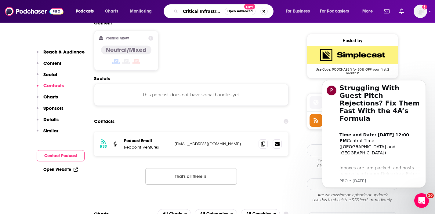
scroll to position [0, 75]
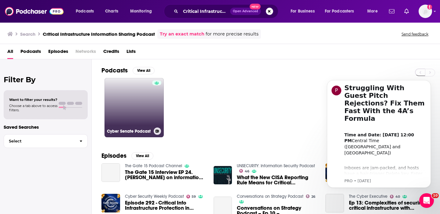
click at [132, 87] on link "Cyber Senate Podcast" at bounding box center [133, 107] width 59 height 59
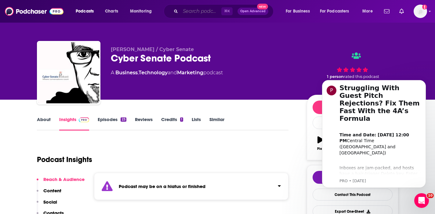
click at [187, 9] on input "Search podcasts, credits, & more..." at bounding box center [200, 11] width 41 height 10
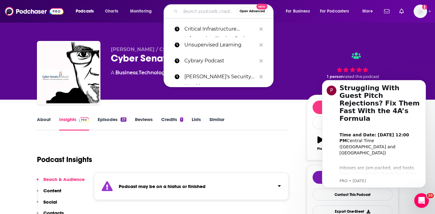
paste input "Critical Infrastructure Information Sharing Podcast"
type input "Critical Infrastructure Information Sharing Podcast"
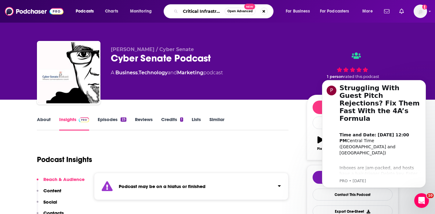
scroll to position [0, 75]
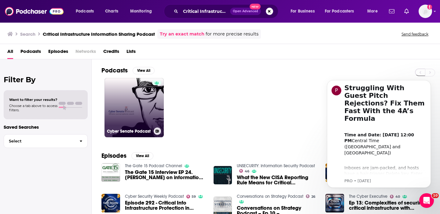
click at [133, 116] on link "Cyber Senate Podcast" at bounding box center [133, 107] width 59 height 59
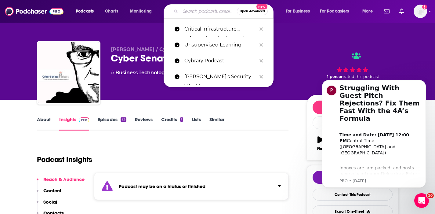
click at [183, 13] on input "Search podcasts, credits, & more..." at bounding box center [208, 11] width 56 height 10
paste input "Critical Infrastructure Information Sharing Podcast"
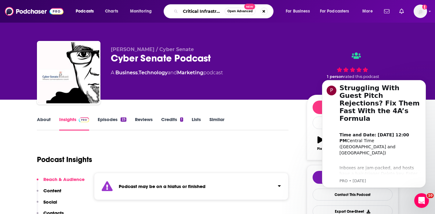
scroll to position [0, 75]
type input "Critical Infrastructure Information Sharing"
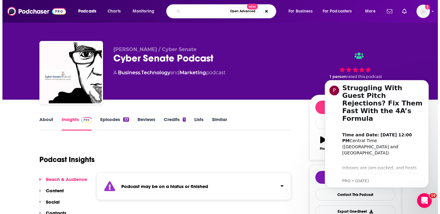
scroll to position [0, 56]
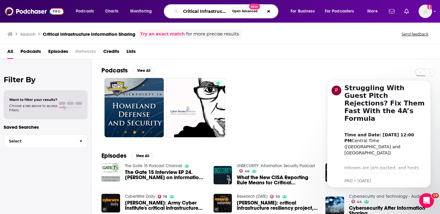
click at [195, 10] on input "Critical Infrastructure Information Sharing" at bounding box center [204, 11] width 49 height 10
paste input "The Threat Post Podcast"
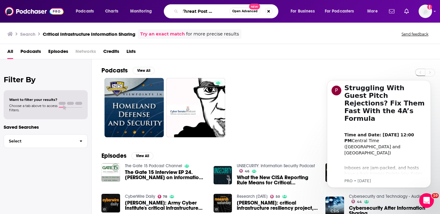
type input "The Threat Post Podcast"
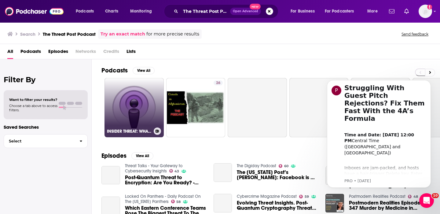
click at [139, 113] on link "INSIDER THREAT: WHAT IS IT AND HOW TO PROTECT YOUR COMPANY FROM IT" at bounding box center [133, 107] width 59 height 59
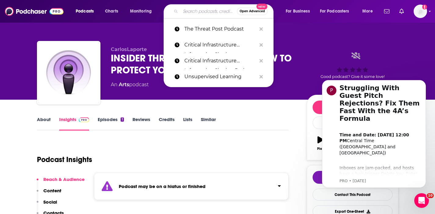
click at [185, 10] on input "Search podcasts, credits, & more..." at bounding box center [208, 11] width 56 height 10
paste input "Breach, Brief & Inform"
type input "Breach, Brief & Inform"
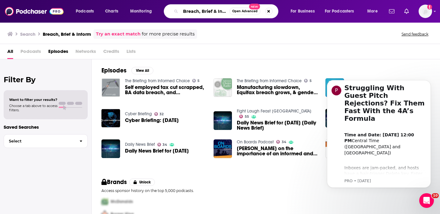
click at [206, 9] on input "Breach, Brief & Inform" at bounding box center [204, 11] width 49 height 10
paste input "Security in Five"
type input "Security in Five"
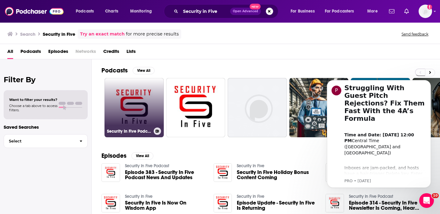
click at [133, 104] on link "Security In Five Podcast" at bounding box center [133, 107] width 59 height 59
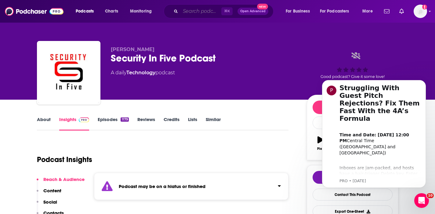
click at [187, 12] on input "Search podcasts, credits, & more..." at bounding box center [200, 11] width 41 height 10
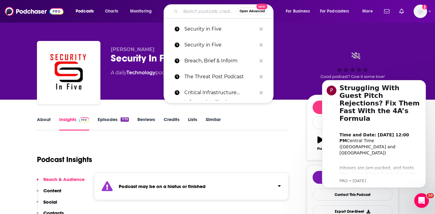
paste input "Techmeme Ride Home"
type input "Techmeme Ride Home"
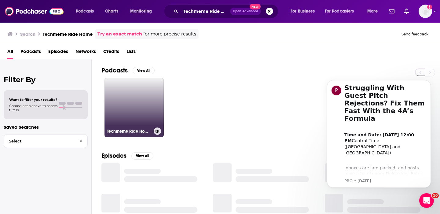
click at [119, 97] on link "Techmeme Ride Home Premium Feed" at bounding box center [133, 107] width 59 height 59
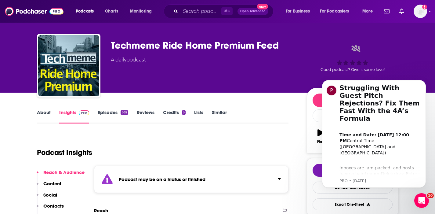
scroll to position [19, 0]
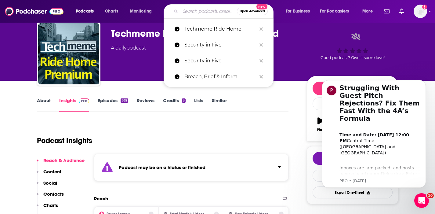
click at [186, 9] on input "Search podcasts, credits, & more..." at bounding box center [208, 11] width 56 height 10
paste input "Cyberlaw Podcast"
type input "Cyberlaw Podcast"
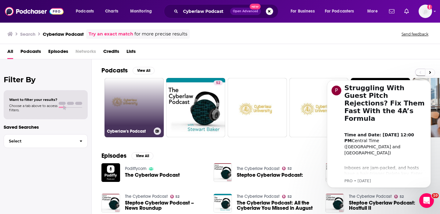
click at [140, 114] on link "Cyberlaw's Podcast" at bounding box center [133, 107] width 59 height 59
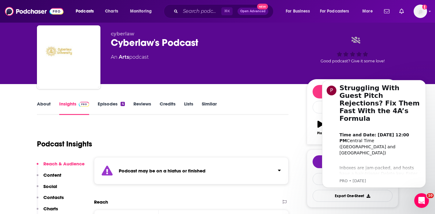
scroll to position [16, 0]
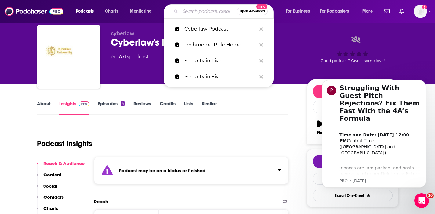
click at [193, 11] on input "Search podcasts, credits, & more..." at bounding box center [208, 11] width 56 height 10
paste input "The (ISC)² Podcast"
type input "The (ISC)² Podcast"
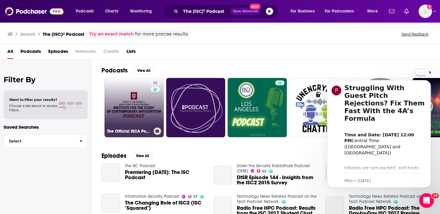
click at [131, 84] on link "24 The Official ISCA Podcast" at bounding box center [133, 107] width 59 height 59
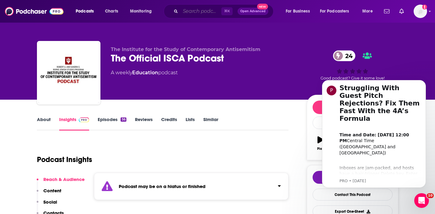
click at [184, 11] on input "Search podcasts, credits, & more..." at bounding box center [200, 11] width 41 height 10
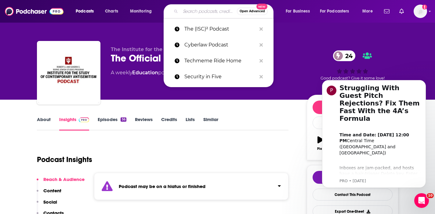
paste input "Secure Insights Podcast"
type input "Secure Insights Podcast"
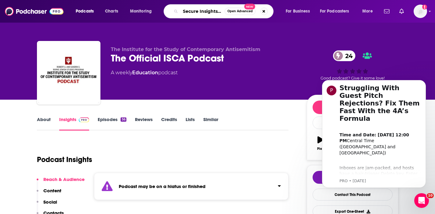
scroll to position [0, 15]
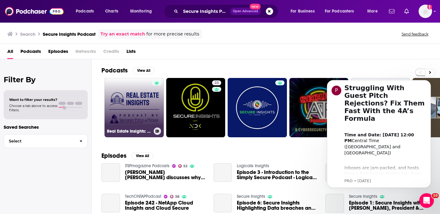
click at [111, 107] on link "Real Estate Insights: Podcast By Secured Title of Texas" at bounding box center [133, 107] width 59 height 59
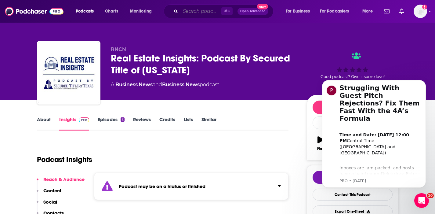
click at [194, 9] on input "Search podcasts, credits, & more..." at bounding box center [200, 11] width 41 height 10
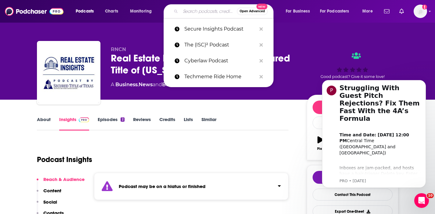
paste input "Invisible Threat"
type input "Invisible Threat"
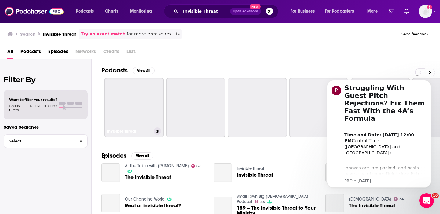
click at [139, 92] on link "Invisible threat" at bounding box center [133, 107] width 59 height 59
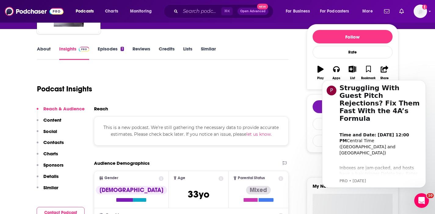
scroll to position [21, 0]
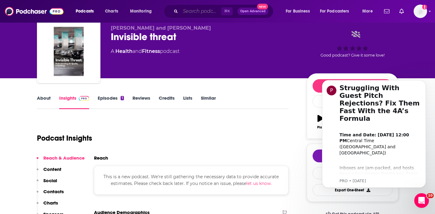
click at [204, 13] on input "Search podcasts, credits, & more..." at bounding box center [200, 11] width 41 height 10
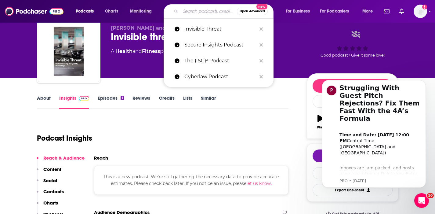
paste input "Cybersecurity for Leaders"
type input "Cybersecurity for Leaders"
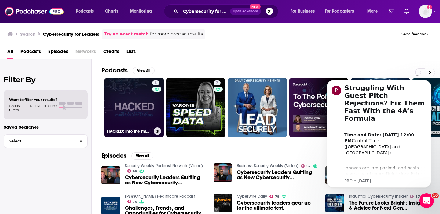
click at [137, 91] on link "5 HACKED: Into the minds of Cybersecurity leaders" at bounding box center [133, 107] width 59 height 59
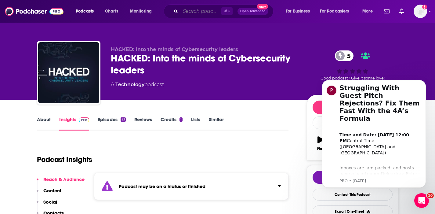
click at [189, 14] on input "Search podcasts, credits, & more..." at bounding box center [200, 11] width 41 height 10
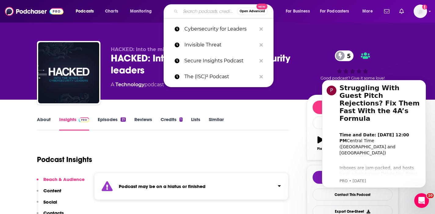
paste input "Risky Business"
type input "Risky Business"
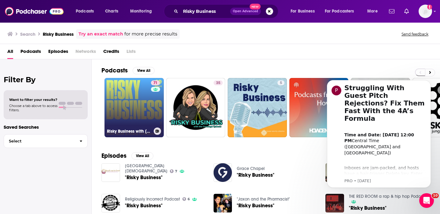
click at [112, 93] on link "71 Risky Business with Nate Silver and Maria Konnikova" at bounding box center [133, 107] width 59 height 59
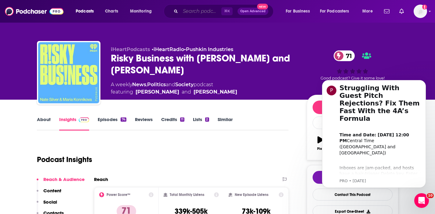
click at [185, 15] on input "Search podcasts, credits, & more..." at bounding box center [200, 11] width 41 height 10
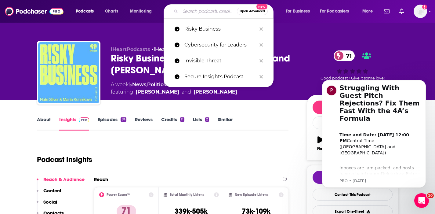
paste input "CyberWire Daily"
type input "CyberWire Daily"
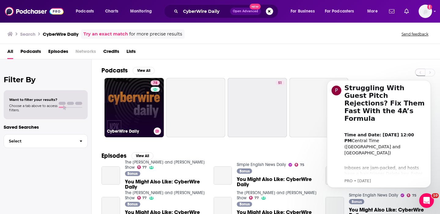
click at [136, 112] on link "78 CyberWire Daily" at bounding box center [133, 107] width 59 height 59
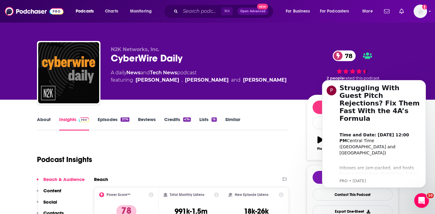
scroll to position [41, 0]
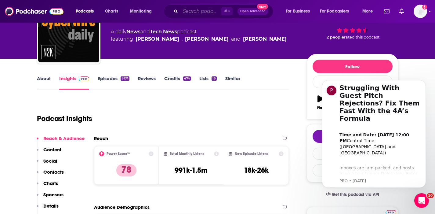
click at [200, 9] on input "Search podcasts, credits, & more..." at bounding box center [200, 11] width 41 height 10
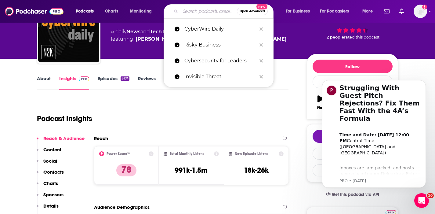
paste input "Smashing Security"
type input "Smashing Security"
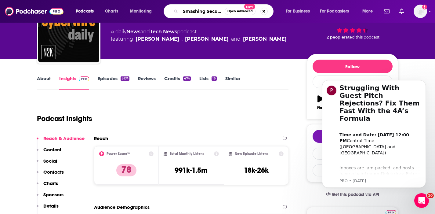
scroll to position [0, 3]
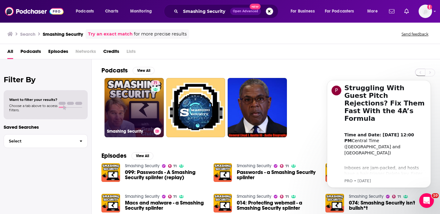
click at [143, 94] on link "71 Smashing Security" at bounding box center [133, 107] width 59 height 59
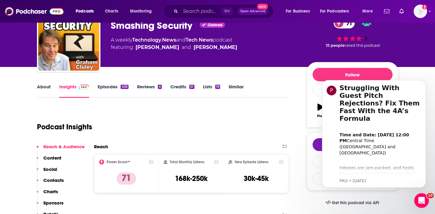
scroll to position [37, 0]
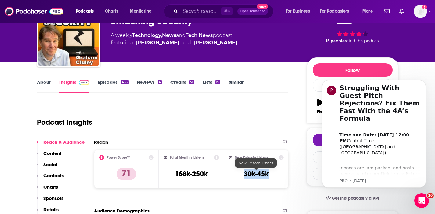
drag, startPoint x: 274, startPoint y: 174, endPoint x: 244, endPoint y: 176, distance: 30.5
click at [244, 176] on div "New Episode Listens 30k-45k" at bounding box center [256, 169] width 55 height 28
copy h3 "30k-45k"
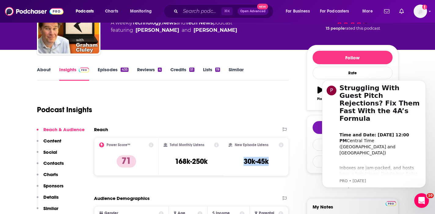
scroll to position [59, 0]
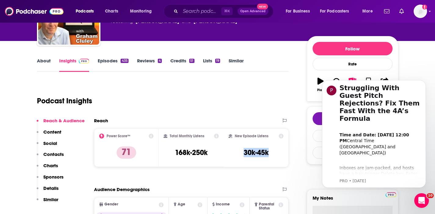
click at [57, 153] on p "Contacts" at bounding box center [53, 154] width 20 height 6
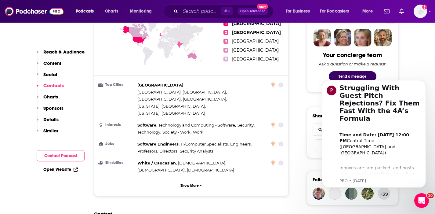
scroll to position [539, 0]
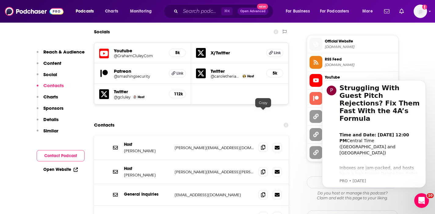
click at [262, 145] on icon at bounding box center [263, 147] width 4 height 5
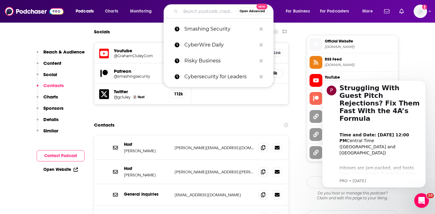
click at [185, 12] on input "Search podcasts, credits, & more..." at bounding box center [208, 11] width 56 height 10
paste input "Security Now"
type input "Security Now"
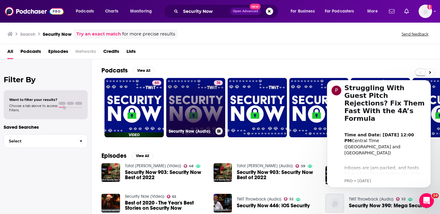
click at [183, 108] on link "76 Security Now (Audio)" at bounding box center [195, 107] width 59 height 59
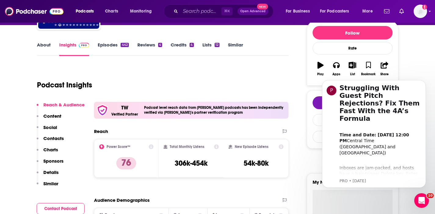
scroll to position [89, 0]
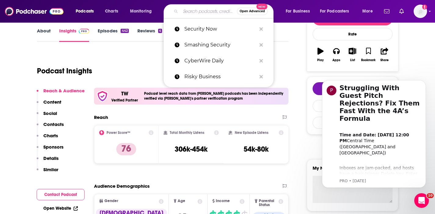
click at [186, 9] on input "Search podcasts, credits, & more..." at bounding box center [208, 11] width 56 height 10
paste input "Down the Security Rabbithole"
type input "Down the Security Rabbithole"
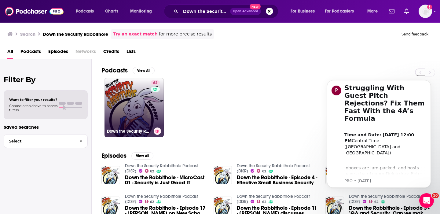
click at [139, 105] on link "62 Down the Security Rabbithole Podcast (DtSR)" at bounding box center [133, 107] width 59 height 59
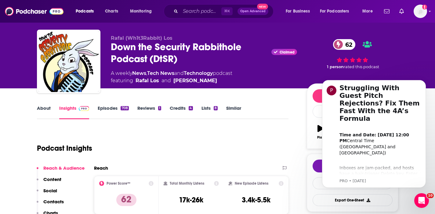
scroll to position [33, 0]
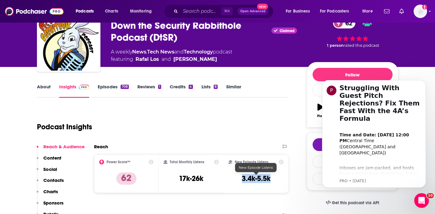
drag, startPoint x: 273, startPoint y: 176, endPoint x: 240, endPoint y: 177, distance: 33.3
click at [240, 177] on div "New Episode Listens 3.4k-5.5k" at bounding box center [256, 173] width 55 height 28
copy h3 "3.4k-5.5k"
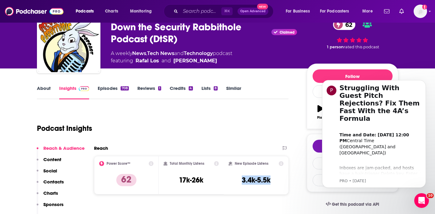
scroll to position [30, 0]
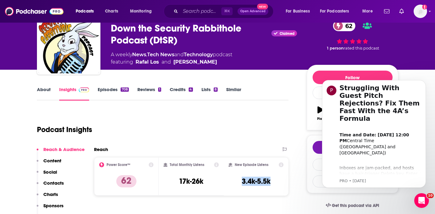
click at [56, 182] on p "Contacts" at bounding box center [53, 183] width 20 height 6
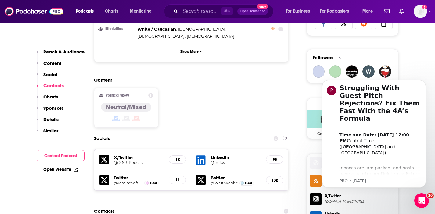
scroll to position [518, 0]
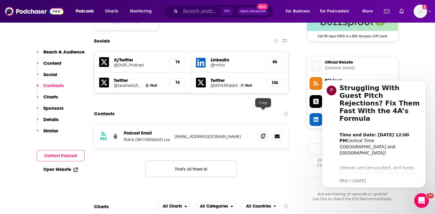
click at [264, 133] on icon at bounding box center [263, 135] width 4 height 5
click at [183, 14] on input "Search podcasts, credits, & more..." at bounding box center [200, 11] width 41 height 10
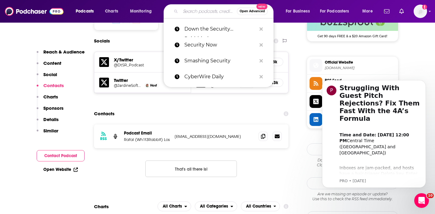
paste input "Click Here (Recorded Future News)"
type input "Click Here (Recorded Future News)"
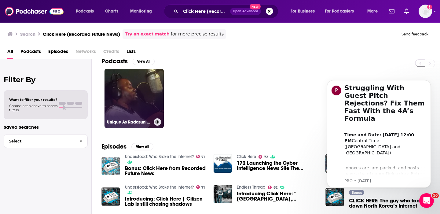
scroll to position [17, 0]
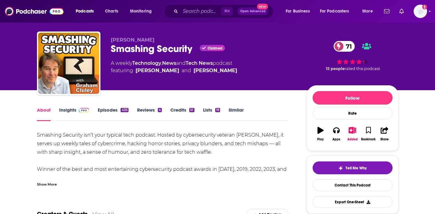
scroll to position [10, 0]
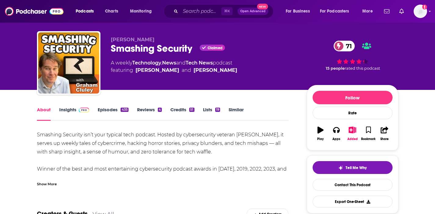
click at [74, 109] on link "Insights" at bounding box center [74, 114] width 30 height 14
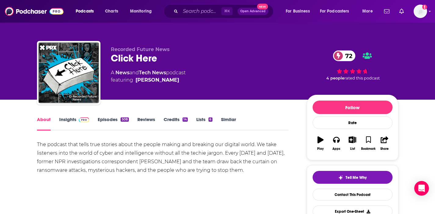
click at [70, 120] on link "Insights" at bounding box center [74, 123] width 30 height 14
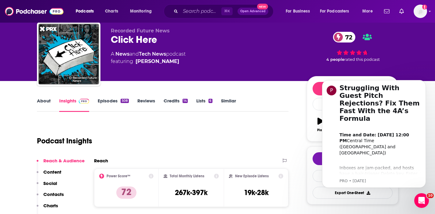
scroll to position [19, 0]
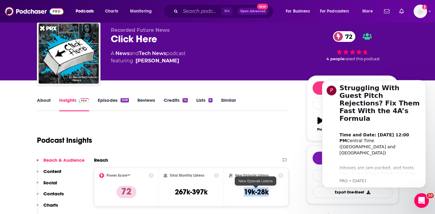
drag, startPoint x: 274, startPoint y: 194, endPoint x: 244, endPoint y: 193, distance: 30.9
click at [244, 193] on div "New Episode Listens 19k-28k" at bounding box center [256, 187] width 55 height 28
copy h3 "19k-28k"
click at [48, 194] on p "Contacts" at bounding box center [53, 193] width 20 height 6
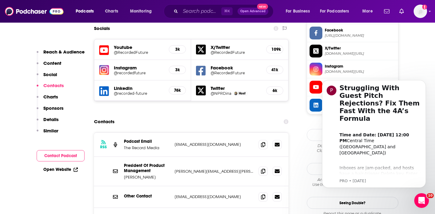
scroll to position [531, 0]
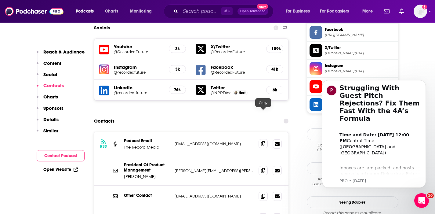
click at [265, 141] on icon at bounding box center [263, 143] width 4 height 5
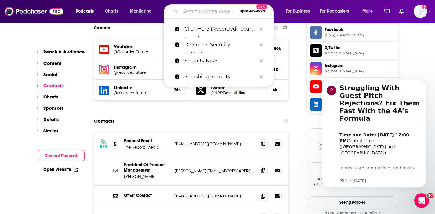
click at [196, 12] on input "Search podcasts, credits, & more..." at bounding box center [208, 11] width 56 height 10
paste input "Caveat"
type input "Caveat"
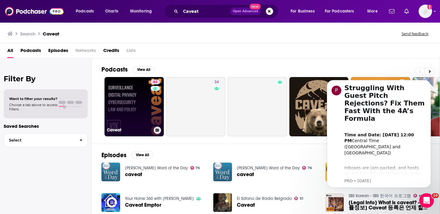
click at [142, 114] on link "63 Caveat" at bounding box center [133, 106] width 59 height 59
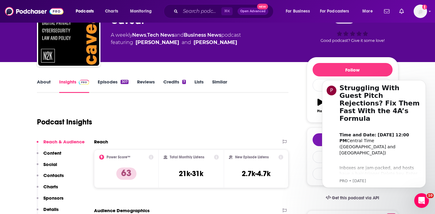
scroll to position [38, 0]
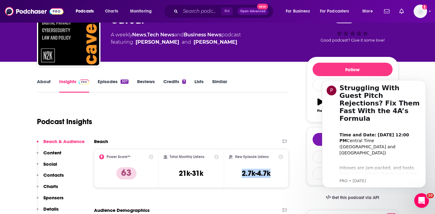
drag, startPoint x: 275, startPoint y: 173, endPoint x: 240, endPoint y: 176, distance: 34.9
click at [240, 176] on div "New Episode Listens 2.7k-4.7k" at bounding box center [256, 168] width 55 height 28
copy h3 "2.7k-4.7k"
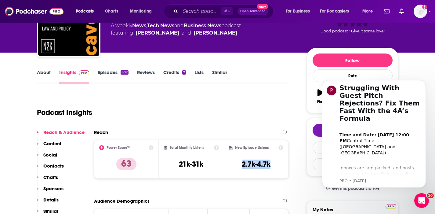
click at [60, 166] on p "Contacts" at bounding box center [53, 166] width 20 height 6
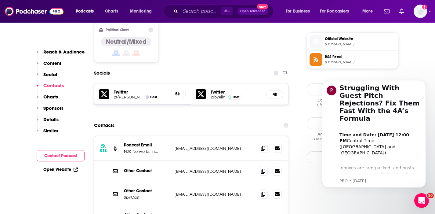
scroll to position [490, 0]
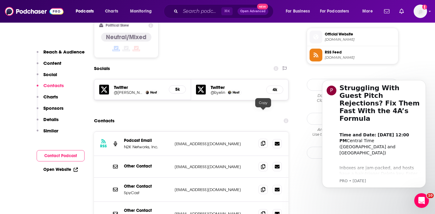
click at [263, 141] on icon at bounding box center [263, 143] width 4 height 5
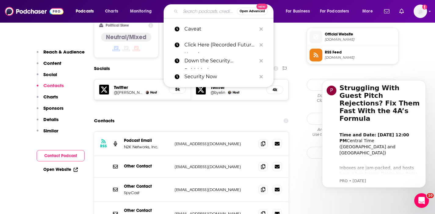
click at [194, 12] on input "Search podcasts, credits, & more..." at bounding box center [208, 11] width 56 height 10
paste input "CISO Tradecraft"
type input "CISO Tradecraft"
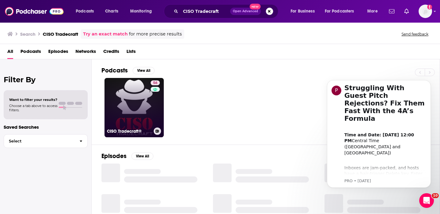
click at [123, 115] on link "56 CISO Tradecraft®" at bounding box center [133, 107] width 59 height 59
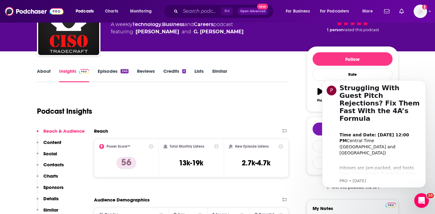
scroll to position [54, 0]
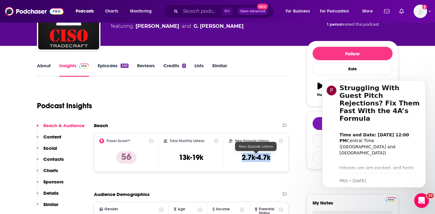
drag, startPoint x: 271, startPoint y: 155, endPoint x: 242, endPoint y: 157, distance: 29.4
click at [242, 157] on div "New Episode Listens 2.7k-4.7k" at bounding box center [256, 152] width 55 height 28
copy h3 "2.7k-4.7k"
click at [64, 157] on div "Reach & Audience Content Social Contacts Charts Sponsors Details Similar" at bounding box center [61, 167] width 48 height 90
click at [59, 158] on p "Contacts" at bounding box center [53, 159] width 20 height 6
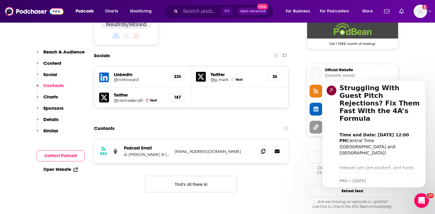
scroll to position [518, 0]
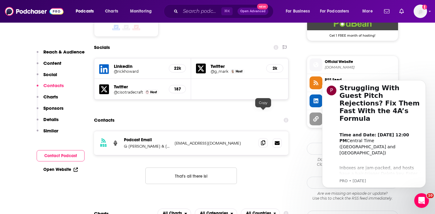
click at [263, 140] on icon at bounding box center [263, 142] width 4 height 5
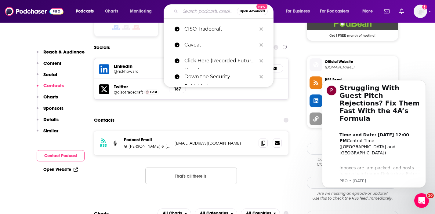
click at [199, 14] on input "Search podcasts, credits, & more..." at bounding box center [208, 11] width 56 height 10
paste input "Shared Security Podcast"
type input "Shared Security Podcast"
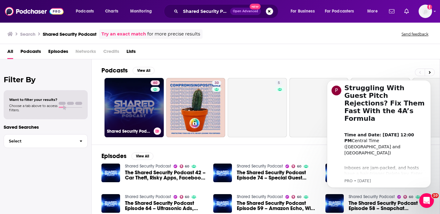
click at [138, 109] on link "60 Shared Security Podcast" at bounding box center [133, 107] width 59 height 59
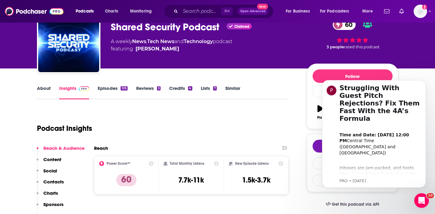
scroll to position [31, 0]
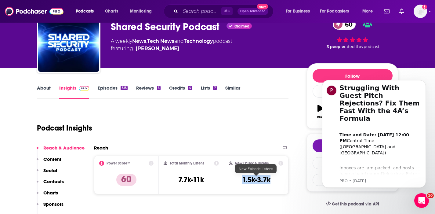
drag, startPoint x: 275, startPoint y: 179, endPoint x: 243, endPoint y: 180, distance: 32.1
click at [243, 180] on div "New Episode Listens 1.5k-3.7k" at bounding box center [256, 175] width 55 height 28
copy h3 "1.5k-3.7k"
click at [51, 182] on p "Contacts" at bounding box center [53, 181] width 20 height 6
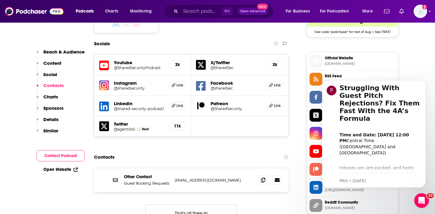
scroll to position [551, 0]
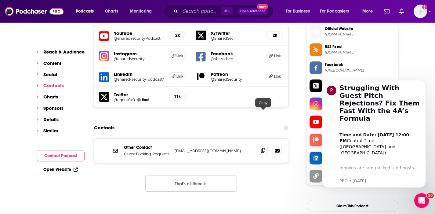
click at [261, 148] on icon at bounding box center [263, 150] width 4 height 5
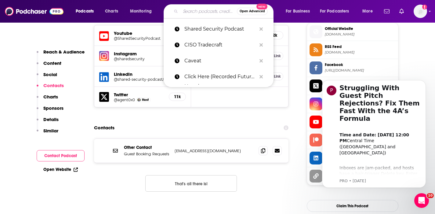
click at [183, 9] on input "Search podcasts, credits, & more..." at bounding box center [208, 11] width 56 height 10
paste input "The Security Ledger Podcasts"
type input "The Security Ledger Podcasts"
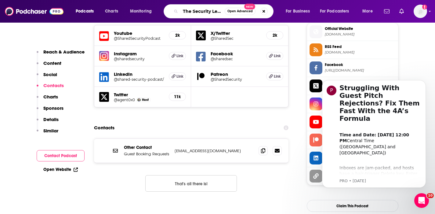
scroll to position [0, 27]
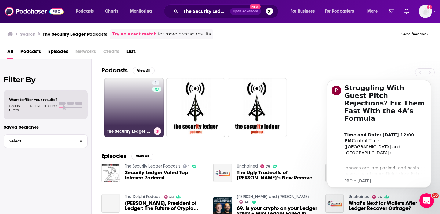
click at [145, 101] on link "1 The Security Ledger Podcasts" at bounding box center [133, 107] width 59 height 59
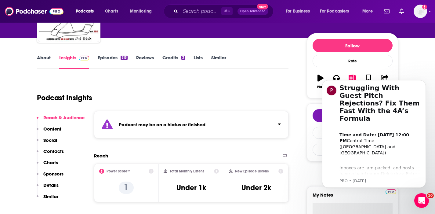
scroll to position [70, 0]
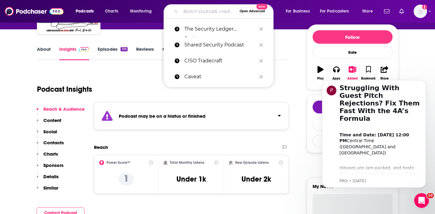
click at [186, 14] on input "Search podcasts, credits, & more..." at bounding box center [208, 11] width 56 height 10
paste input "What the Hack with [PERSON_NAME]"
type input "What the Hack with [PERSON_NAME]"
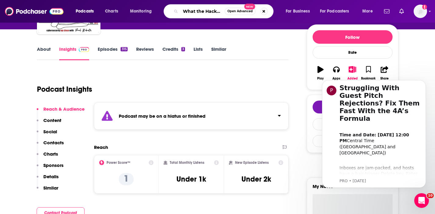
scroll to position [0, 34]
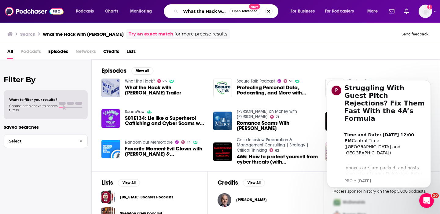
click at [205, 11] on input "What the Hack with [PERSON_NAME]" at bounding box center [204, 11] width 49 height 10
click at [215, 12] on input "What the Hack with [PERSON_NAME]" at bounding box center [204, 11] width 49 height 10
type input "What the Hack"
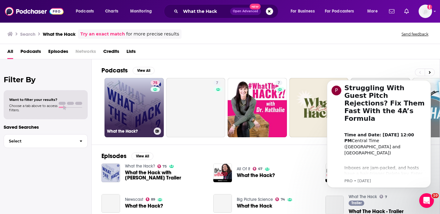
click at [125, 109] on link "75 What the Hack?" at bounding box center [133, 107] width 59 height 59
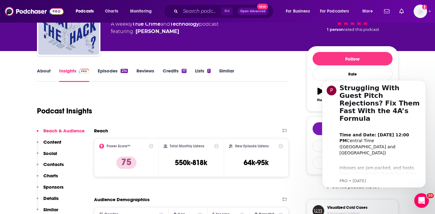
scroll to position [50, 0]
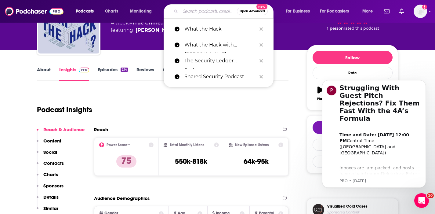
click at [188, 8] on input "Search podcasts, credits, & more..." at bounding box center [208, 11] width 56 height 10
paste input "Hacked"
type input "Hacked"
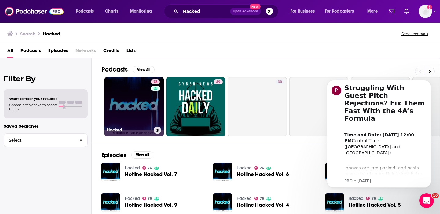
click at [141, 105] on link "76 Hacked" at bounding box center [133, 106] width 59 height 59
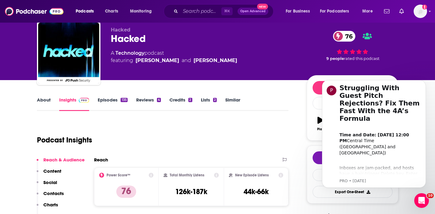
scroll to position [20, 0]
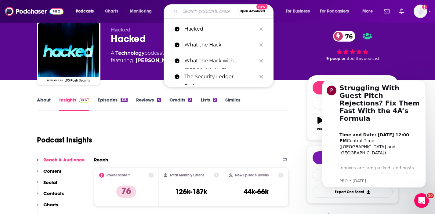
click at [199, 12] on input "Search podcasts, credits, & more..." at bounding box center [208, 11] width 56 height 10
paste input "No Such Podcast"
type input "No Such Podcast"
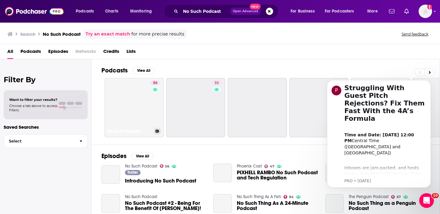
click at [138, 100] on link "56 No Such Podcast" at bounding box center [133, 107] width 59 height 59
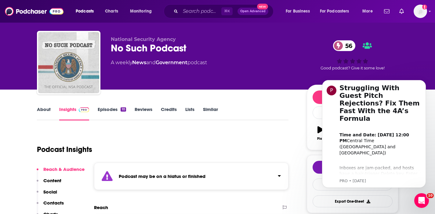
scroll to position [12, 0]
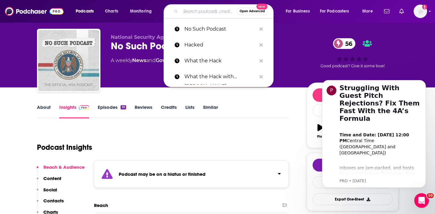
click at [188, 12] on input "Search podcasts, credits, & more..." at bounding box center [208, 11] width 56 height 10
paste input "CyberWire"
type input "CyberWire"
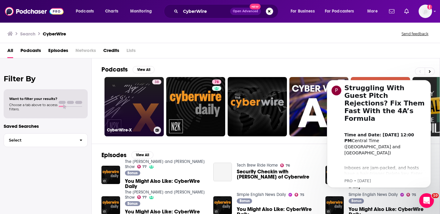
click at [134, 88] on link "38 CyberWire-X" at bounding box center [133, 106] width 59 height 59
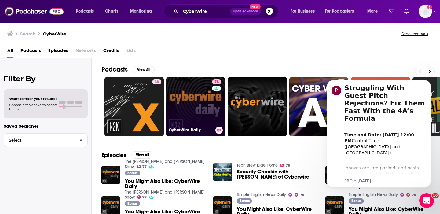
click at [186, 100] on link "78 CyberWire Daily" at bounding box center [195, 106] width 59 height 59
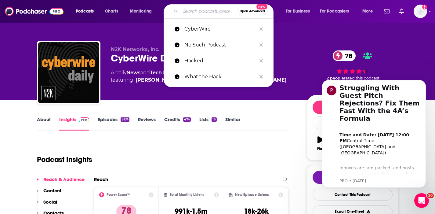
click at [185, 9] on input "Search podcasts, credits, & more..." at bounding box center [208, 11] width 56 height 10
paste input "Cyber Security Weekly Podcast"
type input "Cyber Security Weekly Podcast"
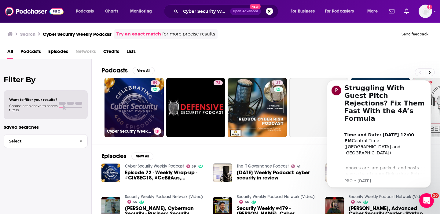
click at [133, 110] on link "59 Cyber Security Weekly Podcast" at bounding box center [133, 107] width 59 height 59
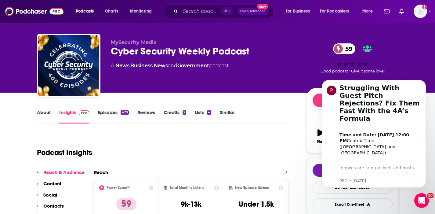
scroll to position [83, 0]
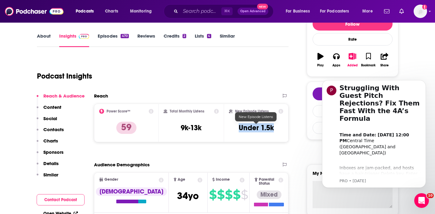
drag, startPoint x: 274, startPoint y: 126, endPoint x: 240, endPoint y: 130, distance: 34.7
click at [240, 130] on div "New Episode Listens Under 1.5k" at bounding box center [256, 123] width 55 height 28
copy h3 "Under 1.5k"
click at [58, 128] on p "Contacts" at bounding box center [53, 129] width 20 height 6
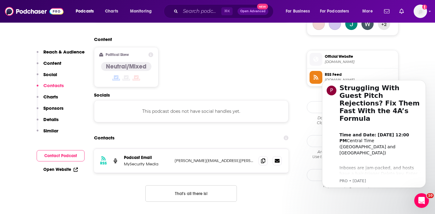
scroll to position [484, 0]
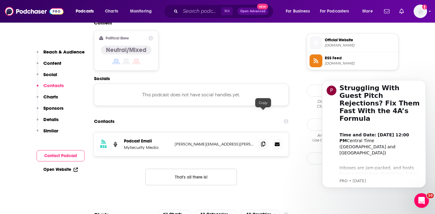
click at [262, 141] on icon at bounding box center [263, 143] width 4 height 5
click at [183, 10] on input "Search podcasts, credits, & more..." at bounding box center [200, 11] width 41 height 10
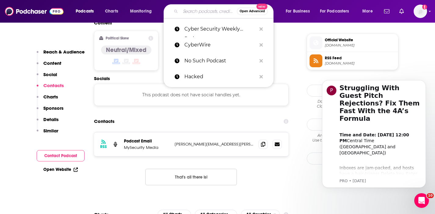
paste input "Cybersecurity Awesomeness Podcast"
type input "Cybersecurity Awesomeness Podcast"
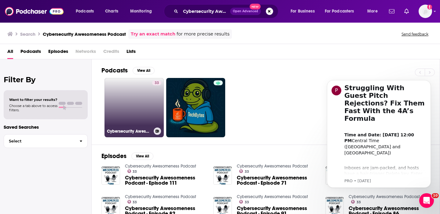
click at [120, 106] on link "33 Cybersecurity Awesomeness Podcast" at bounding box center [133, 107] width 59 height 59
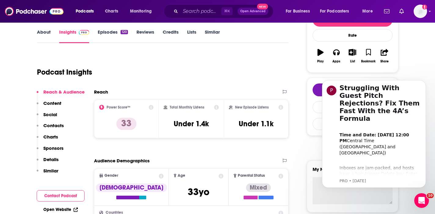
scroll to position [89, 0]
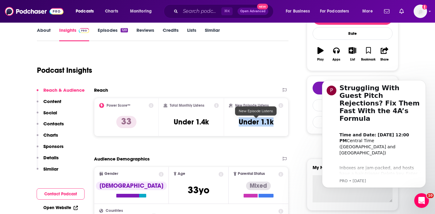
drag, startPoint x: 277, startPoint y: 120, endPoint x: 239, endPoint y: 126, distance: 38.3
click at [239, 126] on div "New Episode Listens Under 1.1k" at bounding box center [256, 117] width 55 height 28
copy h3 "Under 1.1k"
click at [53, 124] on p "Contacts" at bounding box center [53, 124] width 20 height 6
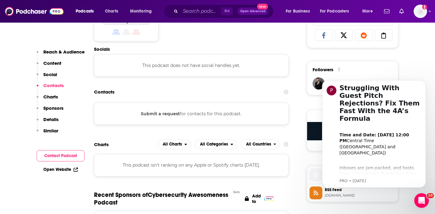
scroll to position [410, 0]
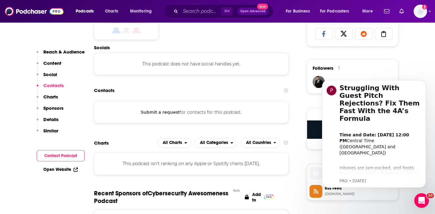
click at [166, 111] on button "Submit a request" at bounding box center [160, 112] width 39 height 7
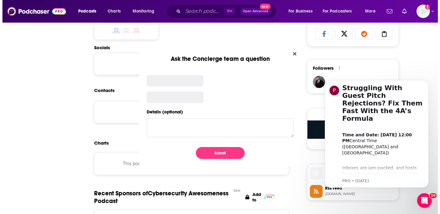
scroll to position [0, 0]
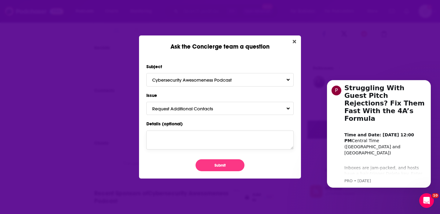
click at [169, 139] on textarea "Details (optional)" at bounding box center [219, 139] width 147 height 19
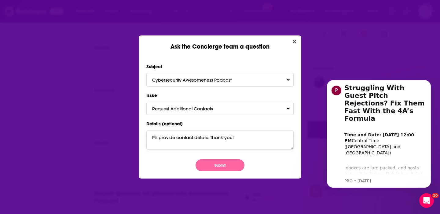
type textarea "Pls provide contact details. Thank youl"
click at [211, 166] on button "Submit" at bounding box center [219, 165] width 49 height 12
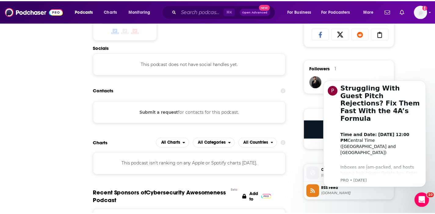
scroll to position [410, 0]
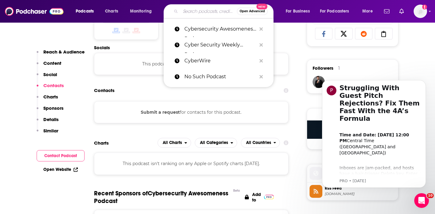
click at [188, 11] on input "Search podcasts, credits, & more..." at bounding box center [208, 11] width 56 height 10
paste input "Security in Color Podcast"
type input "Security in Color Podcast"
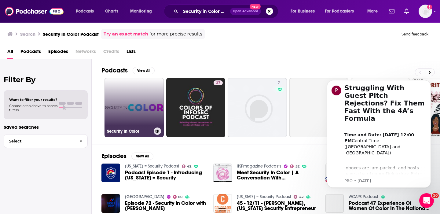
click at [137, 97] on link "Security in Color" at bounding box center [133, 107] width 59 height 59
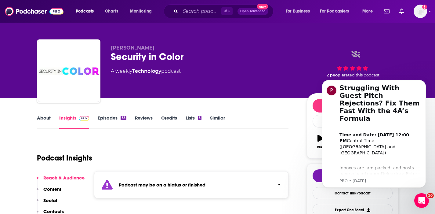
scroll to position [2, 0]
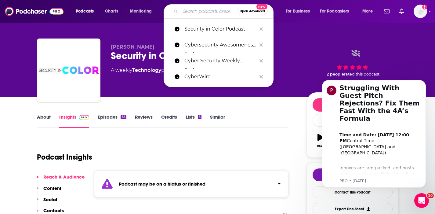
click at [192, 9] on input "Search podcasts, credits, & more..." at bounding box center [208, 11] width 56 height 10
paste input "Cyber Security Podcasts List"
type input "Cyber Security Podcasts List"
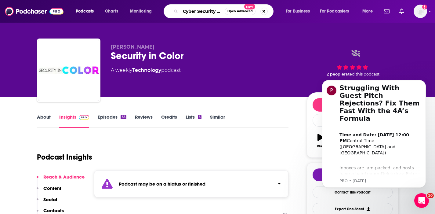
scroll to position [0, 25]
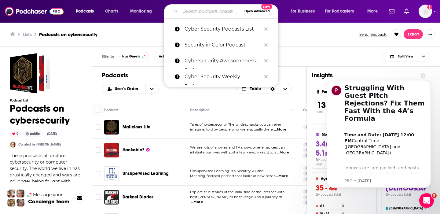
click at [198, 12] on input "Search podcasts, credits, & more..." at bounding box center [210, 11] width 61 height 10
paste input "Cybersecurity CMM"
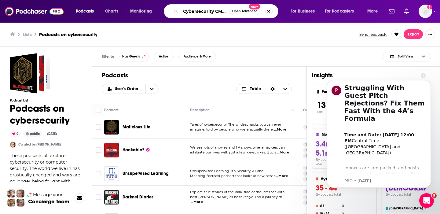
type input "Cybersecurity CMM"
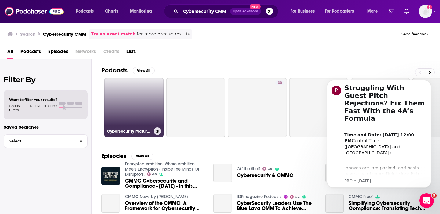
click at [118, 109] on link "Cybersecurity Maturity Model Certification (CMMC) Unlocked" at bounding box center [133, 107] width 59 height 59
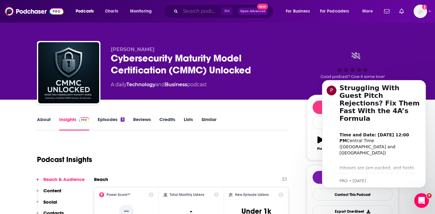
click at [199, 10] on input "Search podcasts, credits, & more..." at bounding box center [200, 11] width 41 height 10
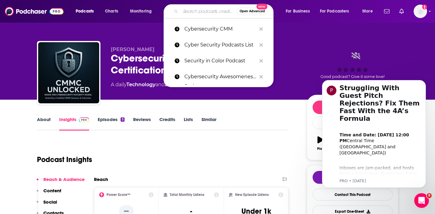
paste input "Cybersecurity Insights with XY"
type input "Cybersecurity Insights with XY"
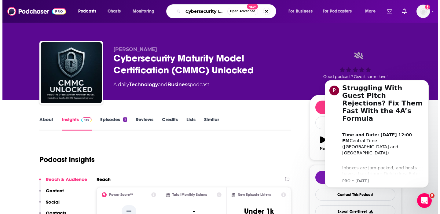
scroll to position [0, 30]
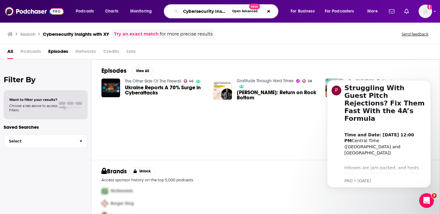
click at [205, 14] on input "Cybersecurity Insights with XY" at bounding box center [204, 11] width 49 height 10
click at [210, 11] on input "Cybersecurity Insights with XY" at bounding box center [204, 11] width 49 height 10
type input "Cybersecurity Insights"
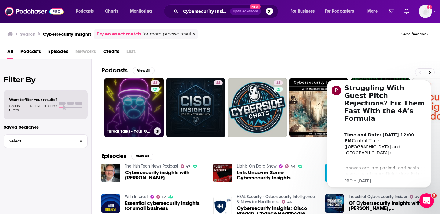
click at [140, 92] on link "43 Threat Talks - Your Gateway to Cybersecurity Insights" at bounding box center [133, 107] width 59 height 59
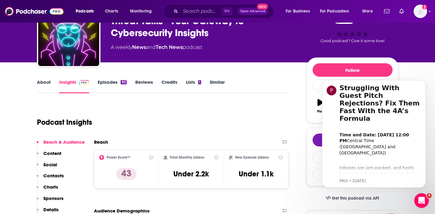
scroll to position [38, 0]
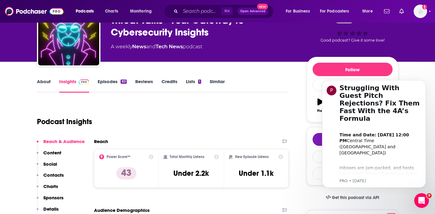
click at [45, 82] on link "About" at bounding box center [44, 85] width 14 height 14
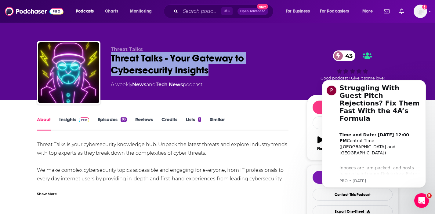
drag, startPoint x: 211, startPoint y: 72, endPoint x: 108, endPoint y: 58, distance: 103.8
click at [108, 58] on div "Threat Talks Threat Talks - Your Gateway to Cybersecurity Insights 43 A weekly …" at bounding box center [217, 74] width 361 height 66
copy h1 "Threat Talks - Your Gateway to Cybersecurity Insights"
click at [72, 119] on link "Insights" at bounding box center [74, 123] width 30 height 14
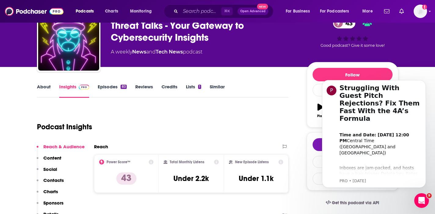
scroll to position [34, 0]
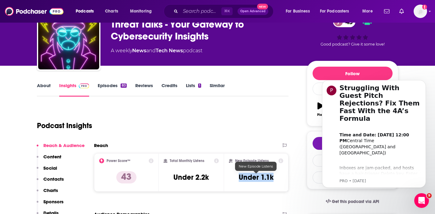
drag, startPoint x: 278, startPoint y: 174, endPoint x: 238, endPoint y: 176, distance: 40.4
click at [238, 176] on div "New Episode Listens Under 1.1k" at bounding box center [256, 172] width 55 height 28
copy h3 "Under 1.1k"
click at [43, 86] on link "About" at bounding box center [44, 89] width 14 height 14
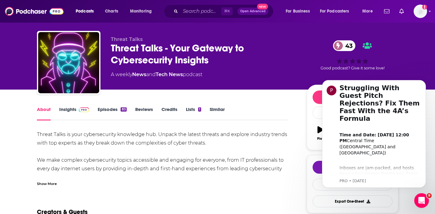
scroll to position [75, 0]
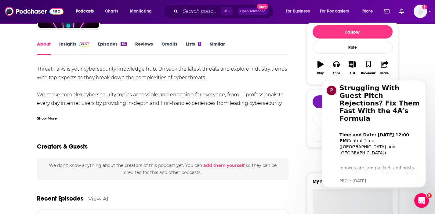
click at [41, 118] on div "Show More" at bounding box center [47, 118] width 20 height 6
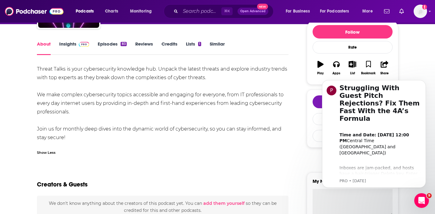
drag, startPoint x: 38, startPoint y: 68, endPoint x: 64, endPoint y: 141, distance: 77.7
click at [64, 141] on div "Threat Talks is your cybersecurity knowledge hub. Unpack the latest threats and…" at bounding box center [163, 103] width 252 height 77
copy div "Threat Talks is your cybersecurity knowledge hub. Unpack the latest threats and…"
click at [69, 44] on link "Insights" at bounding box center [74, 48] width 30 height 14
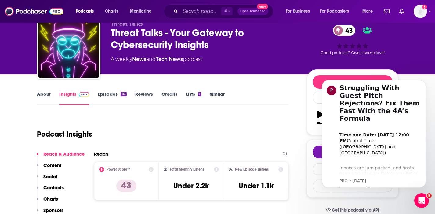
scroll to position [38, 0]
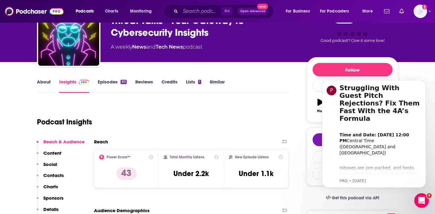
click at [55, 176] on p "Contacts" at bounding box center [53, 175] width 20 height 6
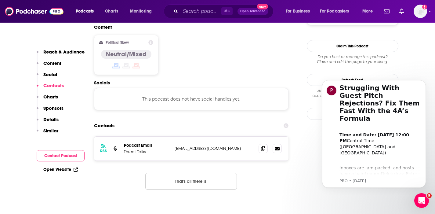
scroll to position [484, 0]
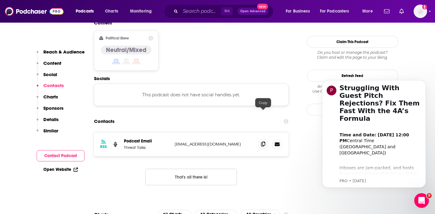
click at [264, 141] on icon at bounding box center [263, 143] width 4 height 5
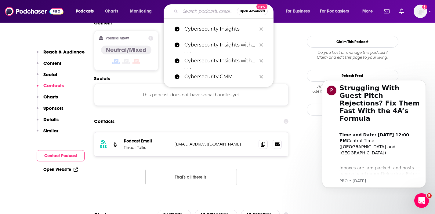
click at [190, 11] on input "Search podcasts, credits, & more..." at bounding box center [208, 11] width 56 height 10
paste input "Security You Should Know"
type input "Security You Should Know"
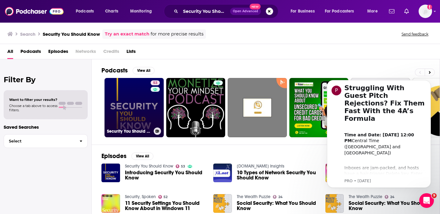
click at [127, 109] on link "53 Security You Should Know" at bounding box center [133, 107] width 59 height 59
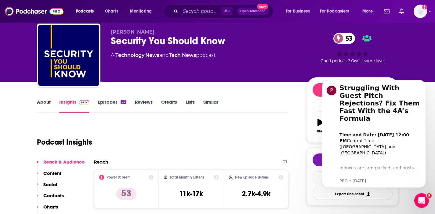
scroll to position [20, 0]
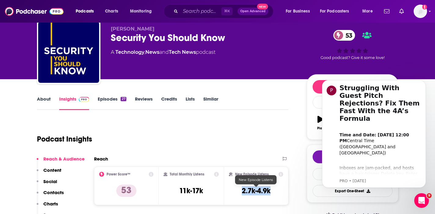
drag, startPoint x: 275, startPoint y: 190, endPoint x: 243, endPoint y: 191, distance: 32.1
click at [243, 191] on div "New Episode Listens 2.7k-4.9k" at bounding box center [256, 186] width 55 height 28
copy h3 "2.7k-4.9k"
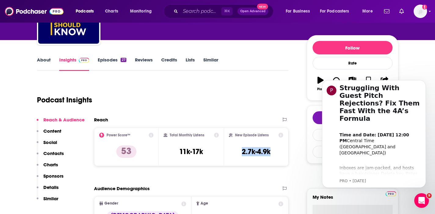
scroll to position [107, 0]
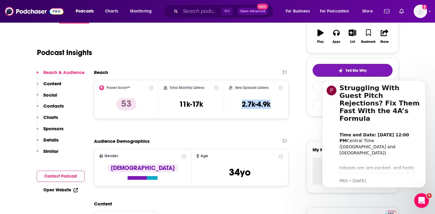
click at [51, 106] on p "Contacts" at bounding box center [53, 106] width 20 height 6
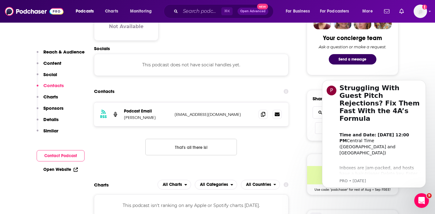
scroll to position [317, 0]
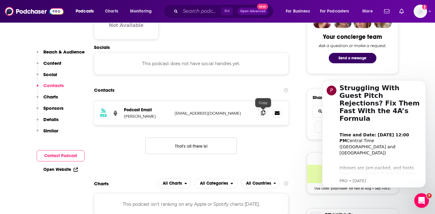
click at [263, 113] on icon at bounding box center [263, 112] width 4 height 5
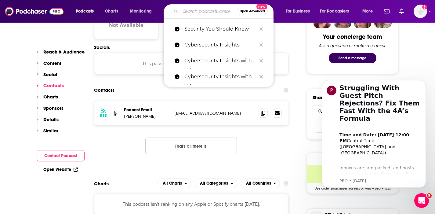
click at [186, 9] on input "Search podcasts, credits, & more..." at bounding box center [208, 11] width 56 height 10
paste input "Simplifying Cyber"
type input "Simplifying Cyber"
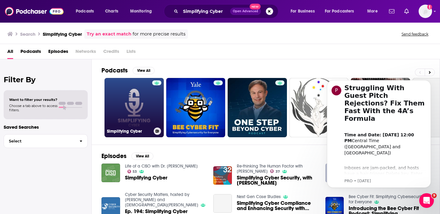
click at [120, 93] on link "Simplifying Cyber" at bounding box center [133, 107] width 59 height 59
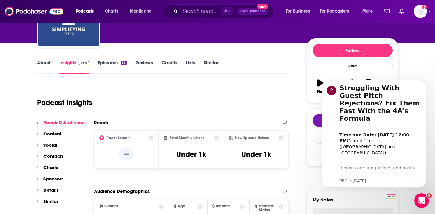
scroll to position [44, 0]
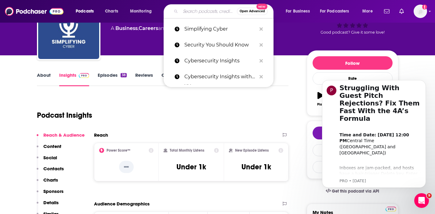
click at [183, 9] on input "Search podcasts, credits, & more..." at bounding box center [208, 11] width 56 height 10
paste input "7 Minute Security"
type input "7 Minute Security"
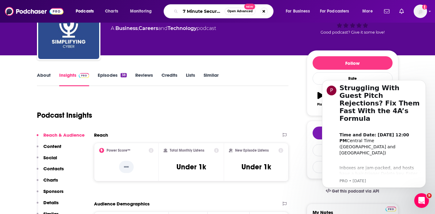
scroll to position [0, 0]
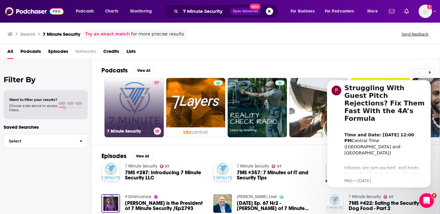
click at [115, 96] on link "57 7 Minute Security" at bounding box center [133, 107] width 59 height 59
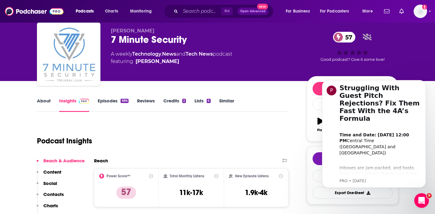
scroll to position [27, 0]
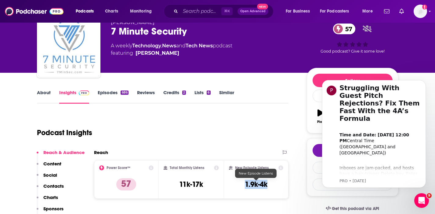
drag, startPoint x: 275, startPoint y: 182, endPoint x: 246, endPoint y: 187, distance: 30.0
click at [246, 187] on div "New Episode Listens 1.9k-4k" at bounding box center [256, 179] width 55 height 28
copy h3 "1.9k-4k"
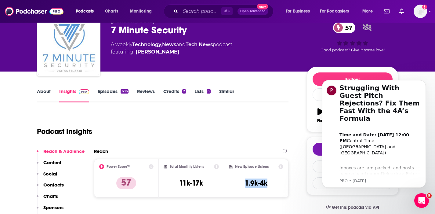
click at [48, 183] on p "Contacts" at bounding box center [53, 185] width 20 height 6
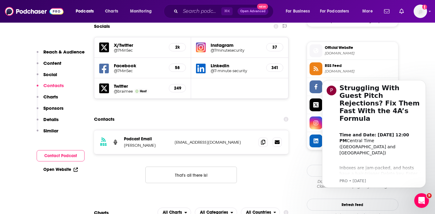
scroll to position [538, 0]
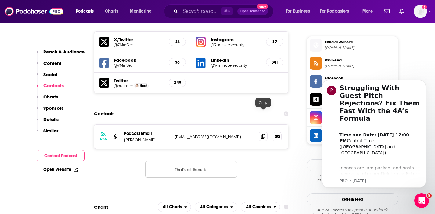
click at [263, 134] on icon at bounding box center [263, 136] width 4 height 5
click at [184, 10] on input "Search podcasts, credits, & more..." at bounding box center [200, 11] width 41 height 10
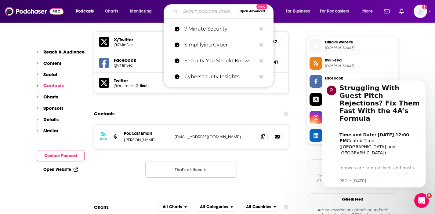
paste input "The Industrial Security Podcast"
type input "The Industrial Security Podcast"
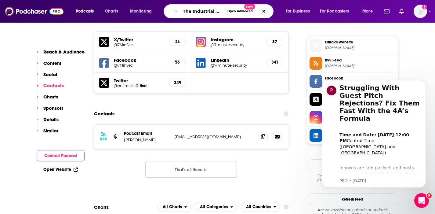
scroll to position [0, 31]
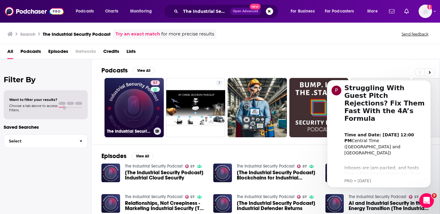
click at [150, 97] on div "57" at bounding box center [155, 103] width 11 height 47
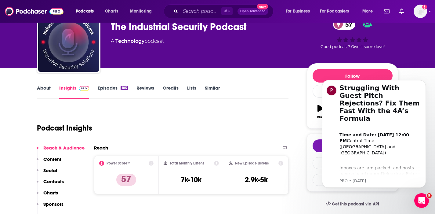
scroll to position [35, 0]
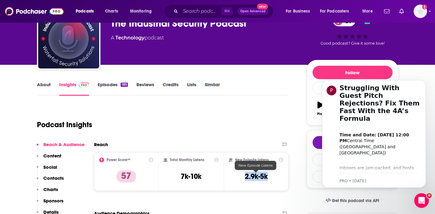
drag, startPoint x: 270, startPoint y: 178, endPoint x: 243, endPoint y: 179, distance: 26.6
click at [243, 179] on div "New Episode Listens 2.9k-5k" at bounding box center [256, 171] width 55 height 28
copy h3 "2.9k-5k"
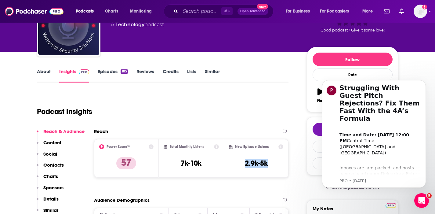
scroll to position [49, 0]
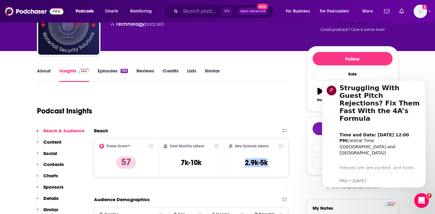
click at [44, 163] on p "Contacts" at bounding box center [53, 164] width 20 height 6
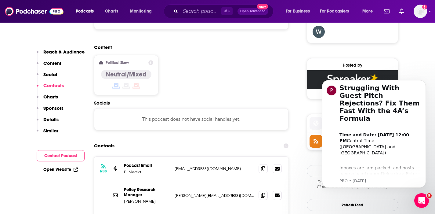
scroll to position [484, 0]
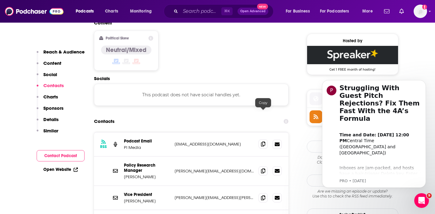
click at [265, 139] on span at bounding box center [263, 143] width 9 height 9
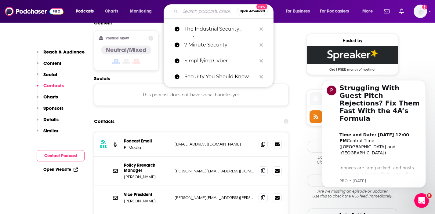
click at [204, 12] on input "Search podcasts, credits, & more..." at bounding box center [208, 11] width 56 height 10
paste input "Authenticate This"
type input "Authenticate This"
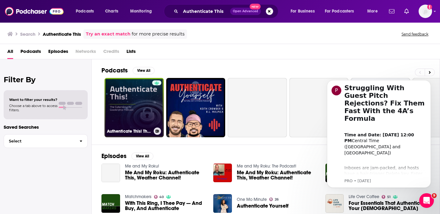
click at [136, 110] on link "Authenticate This! The Cybersecurity Leadership Podcast" at bounding box center [133, 107] width 59 height 59
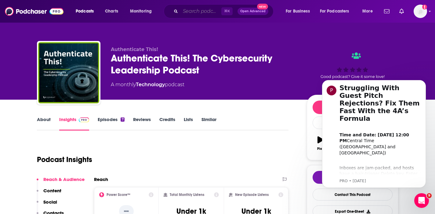
click at [204, 12] on input "Search podcasts, credits, & more..." at bounding box center [200, 11] width 41 height 10
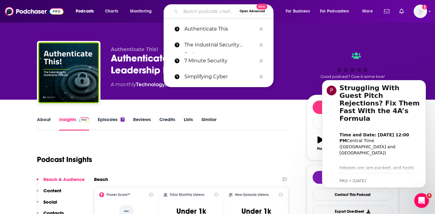
paste input "Cyber Rants"
type input "Cyber Rants"
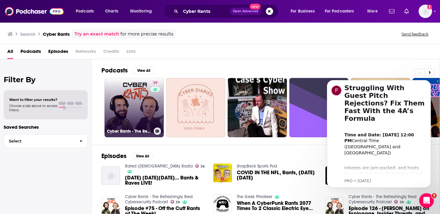
click at [116, 95] on link "39 Cyber Rants - The Refreshingly Real Cybersecurity Podcast" at bounding box center [133, 107] width 59 height 59
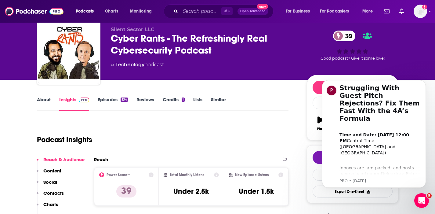
scroll to position [18, 0]
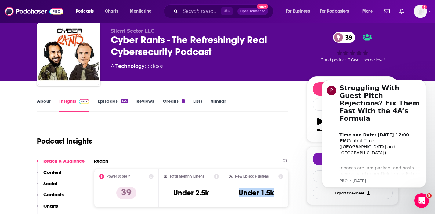
drag, startPoint x: 281, startPoint y: 192, endPoint x: 238, endPoint y: 196, distance: 43.0
click at [238, 196] on div "New Episode Listens Under 1.5k" at bounding box center [256, 188] width 55 height 28
copy h3 "Under 1.5k"
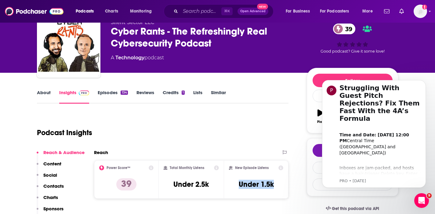
scroll to position [27, 0]
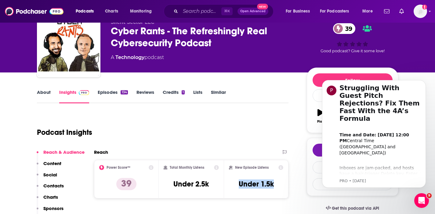
click at [55, 186] on p "Contacts" at bounding box center [53, 186] width 20 height 6
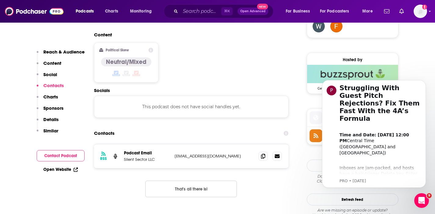
scroll to position [484, 0]
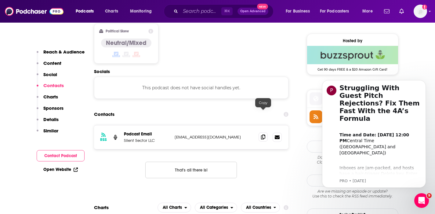
click at [263, 134] on icon at bounding box center [263, 136] width 4 height 5
